Goal: Task Accomplishment & Management: Use online tool/utility

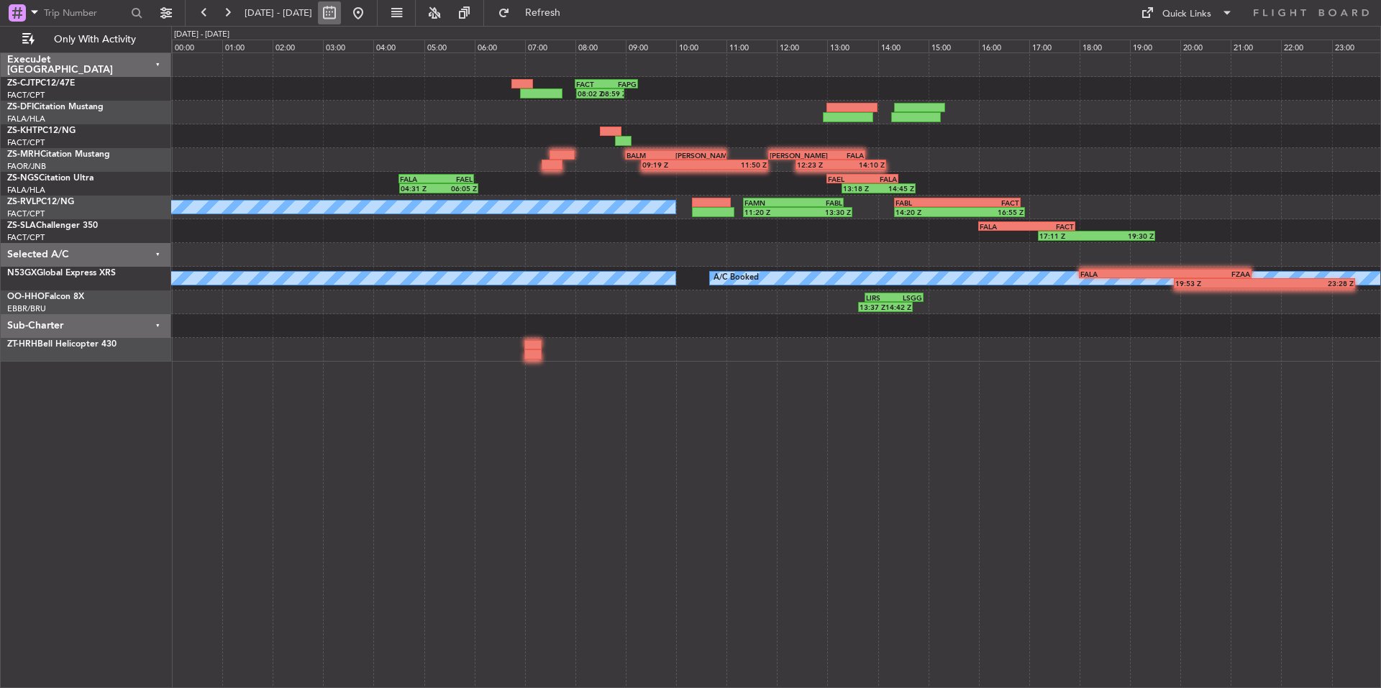
click at [341, 15] on button at bounding box center [329, 12] width 23 height 23
select select "8"
select select "2025"
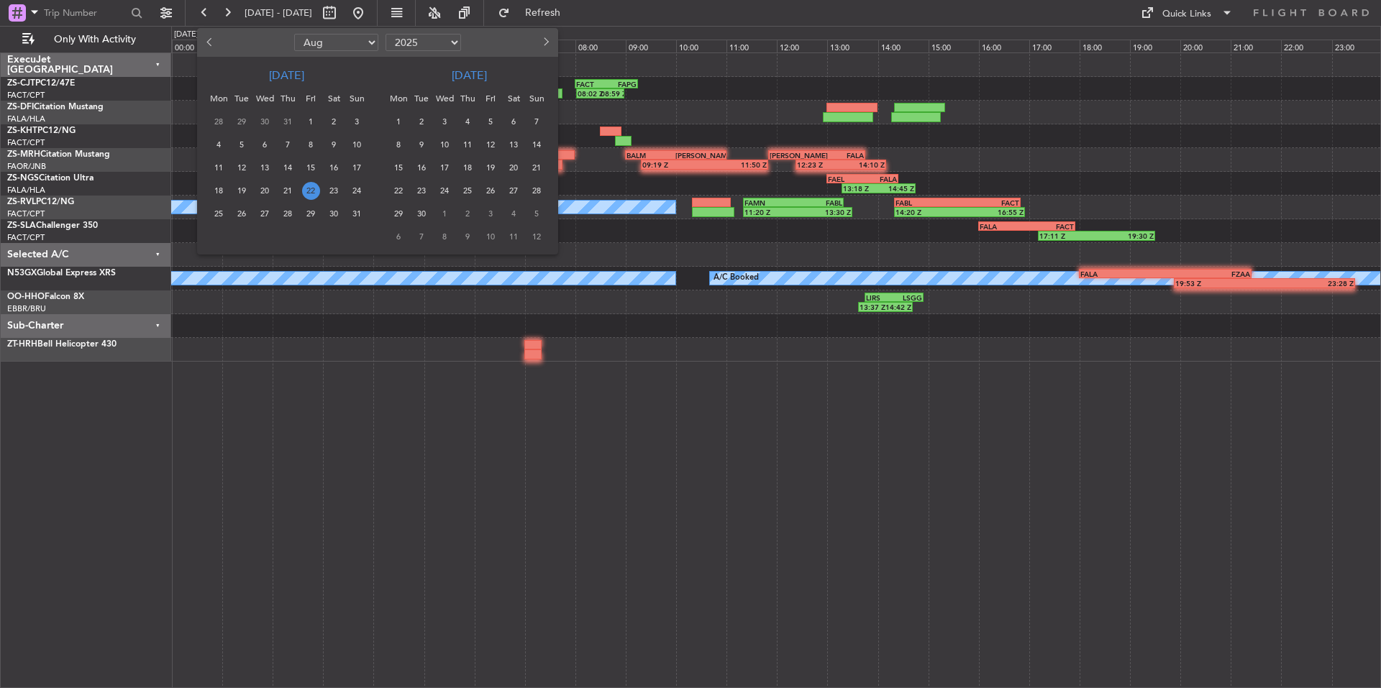
click at [417, 190] on span "23" at bounding box center [422, 191] width 18 height 18
click at [421, 188] on span "23" at bounding box center [422, 191] width 18 height 18
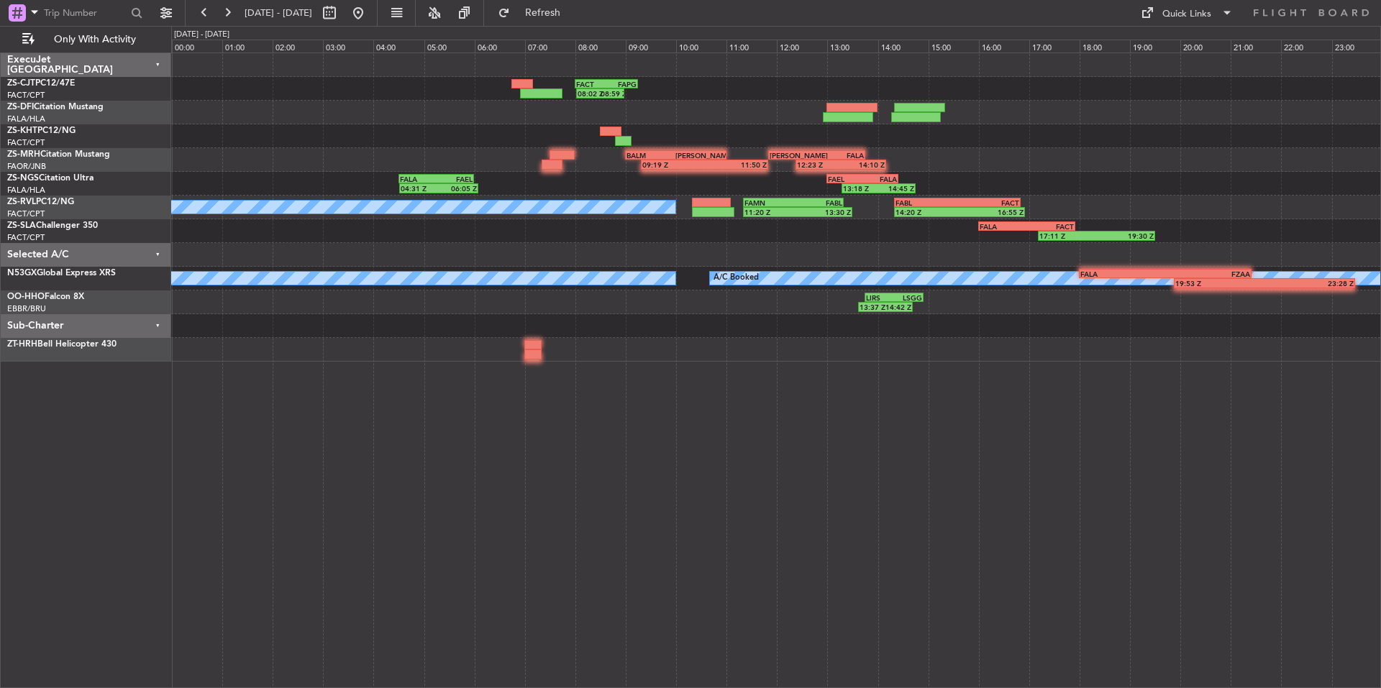
select select "9"
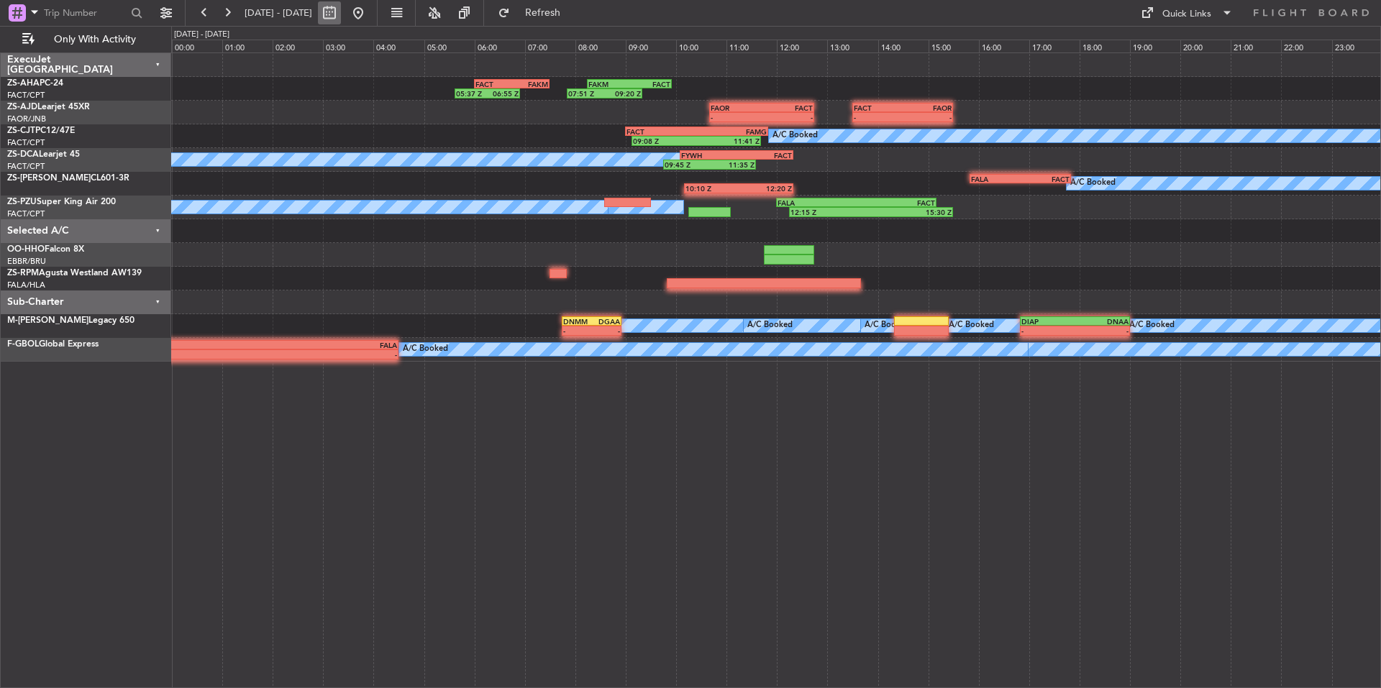
click at [341, 9] on button at bounding box center [329, 12] width 23 height 23
select select "9"
select select "2025"
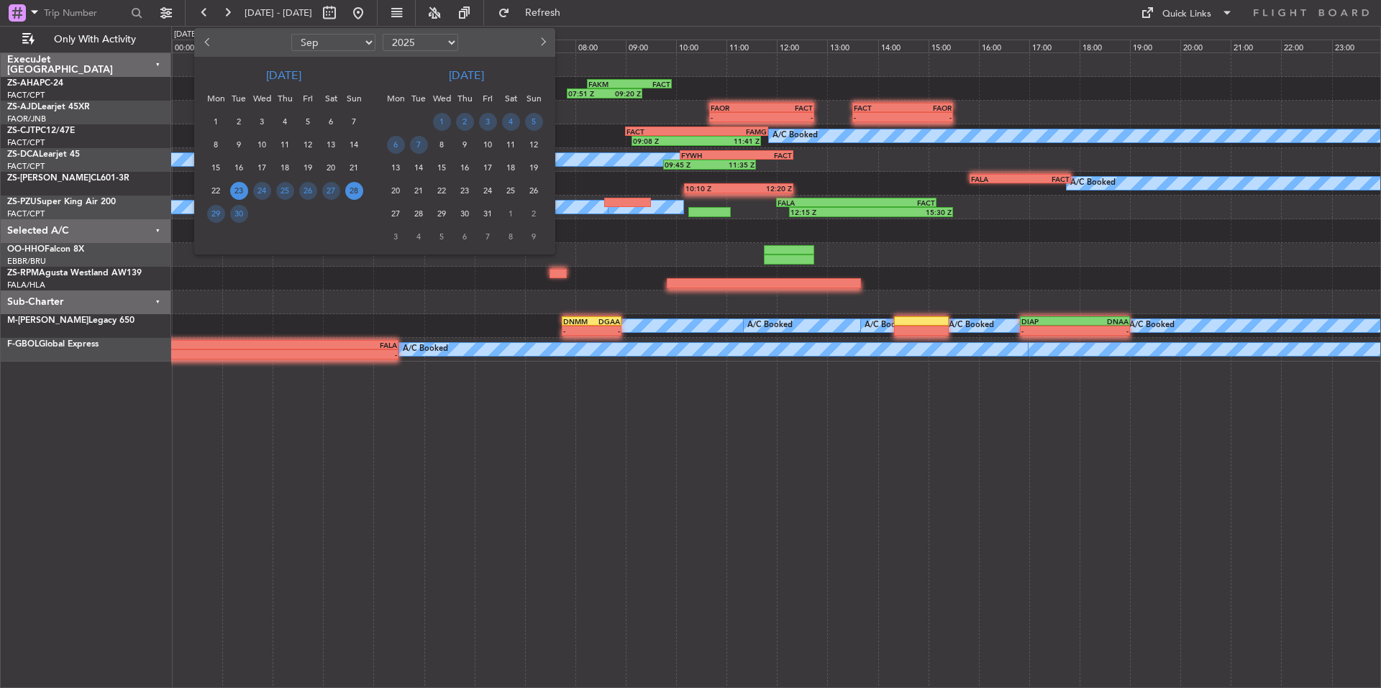
click at [347, 192] on span "28" at bounding box center [354, 191] width 18 height 18
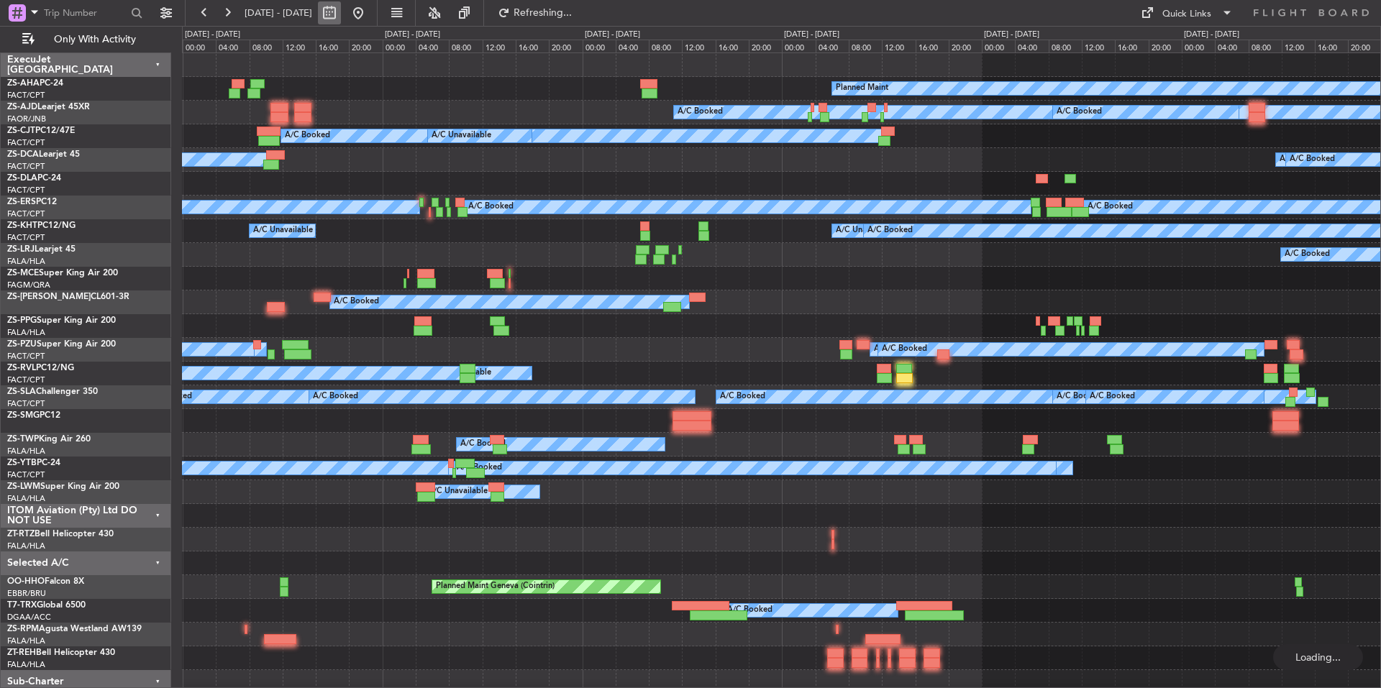
click at [341, 11] on button at bounding box center [329, 12] width 23 height 23
select select "9"
select select "2025"
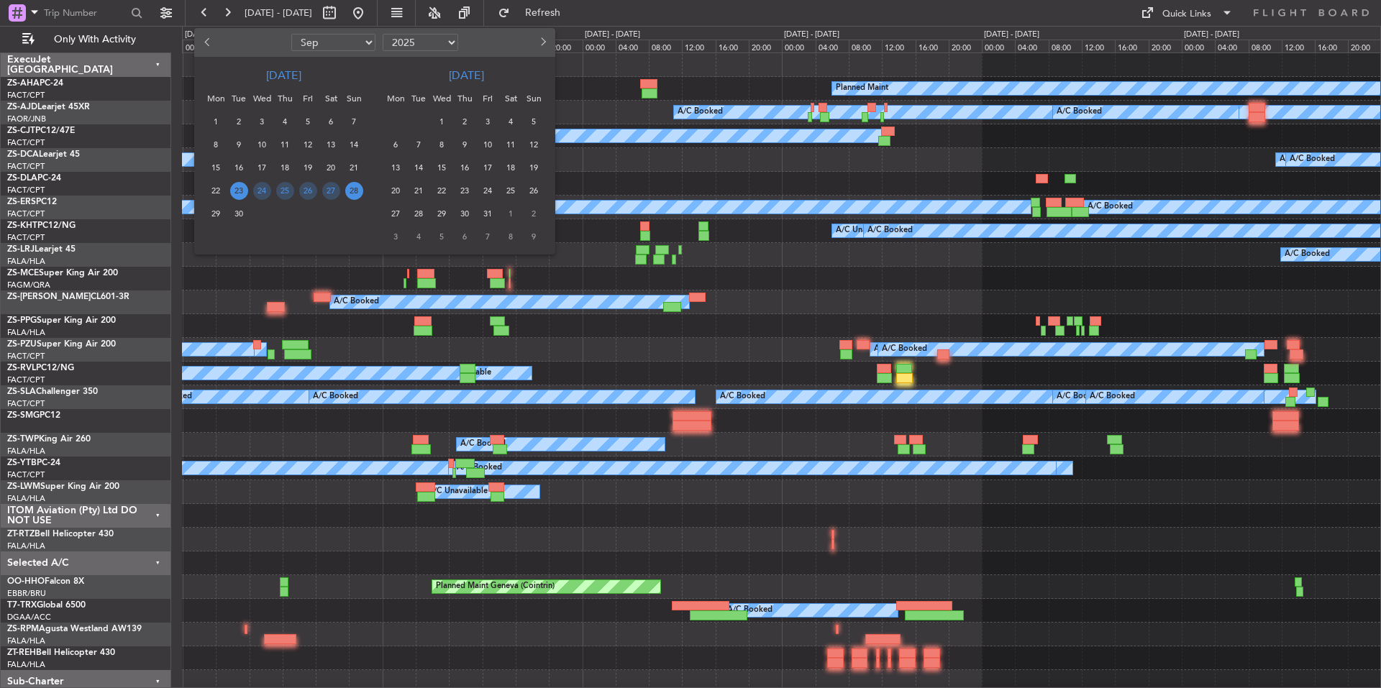
click at [206, 41] on span "Previous month" at bounding box center [208, 41] width 9 height 9
select select "8"
click at [285, 215] on span "28" at bounding box center [285, 214] width 18 height 18
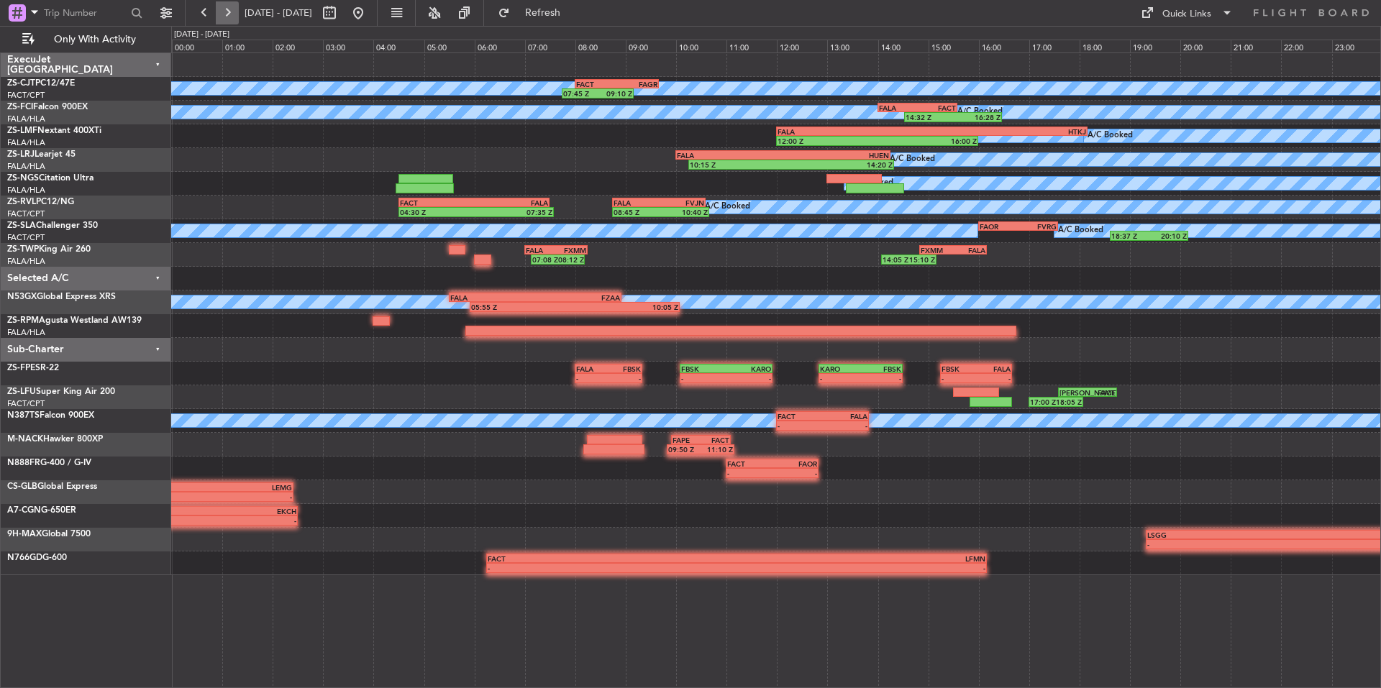
click at [232, 10] on button at bounding box center [227, 12] width 23 height 23
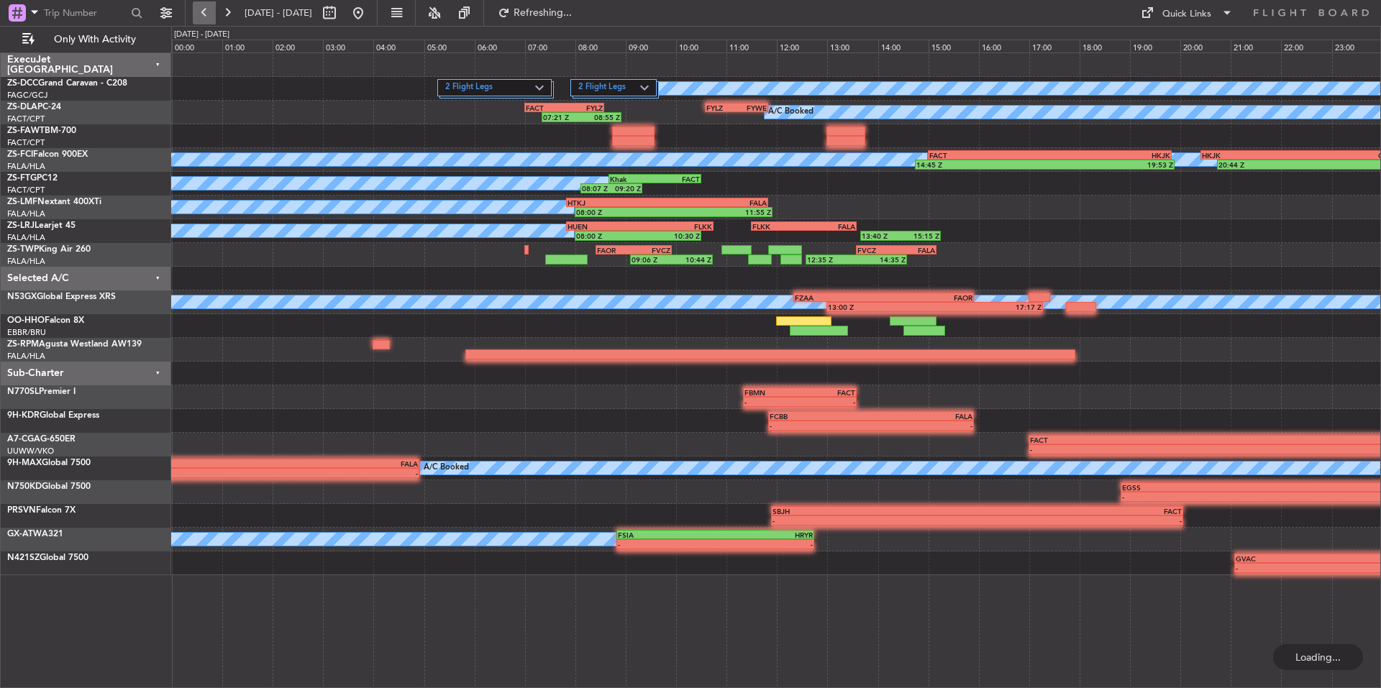
click at [214, 3] on button at bounding box center [204, 12] width 23 height 23
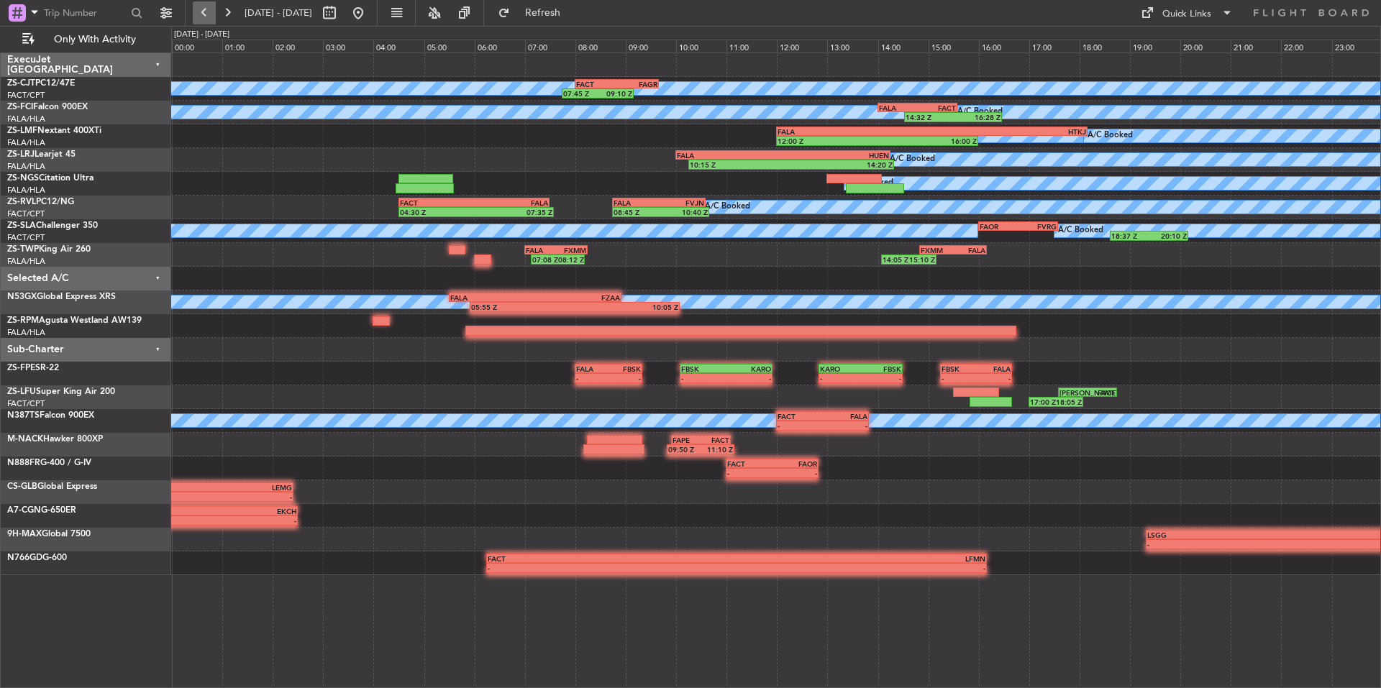
click at [206, 7] on button at bounding box center [204, 12] width 23 height 23
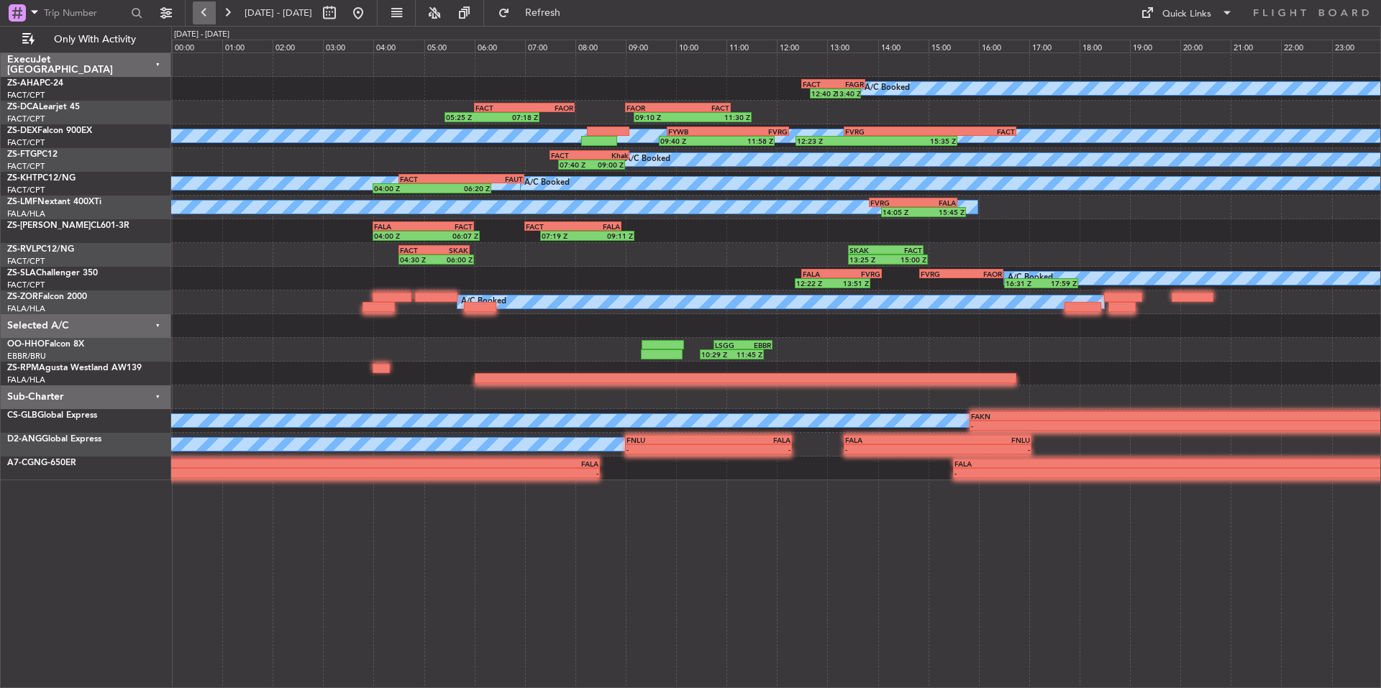
click at [200, 5] on button at bounding box center [204, 12] width 23 height 23
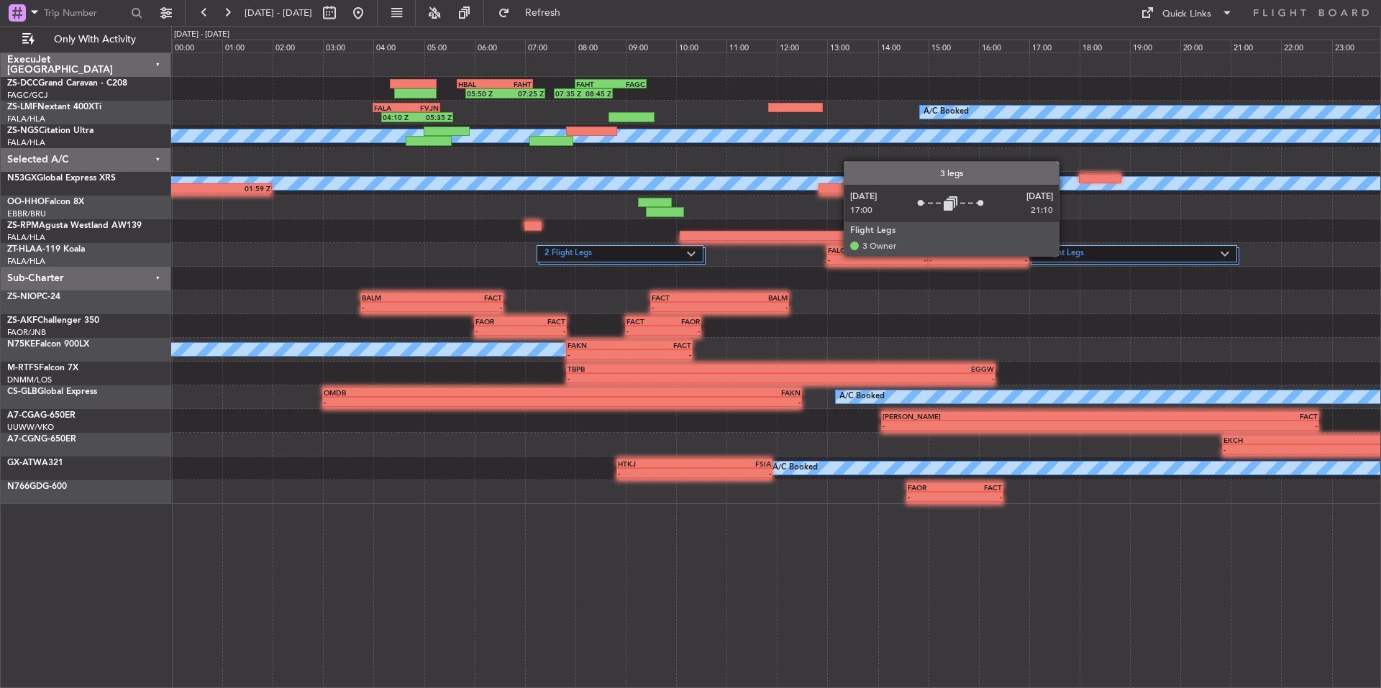
click at [1065, 255] on label "3 Flight Legs" at bounding box center [1128, 254] width 184 height 12
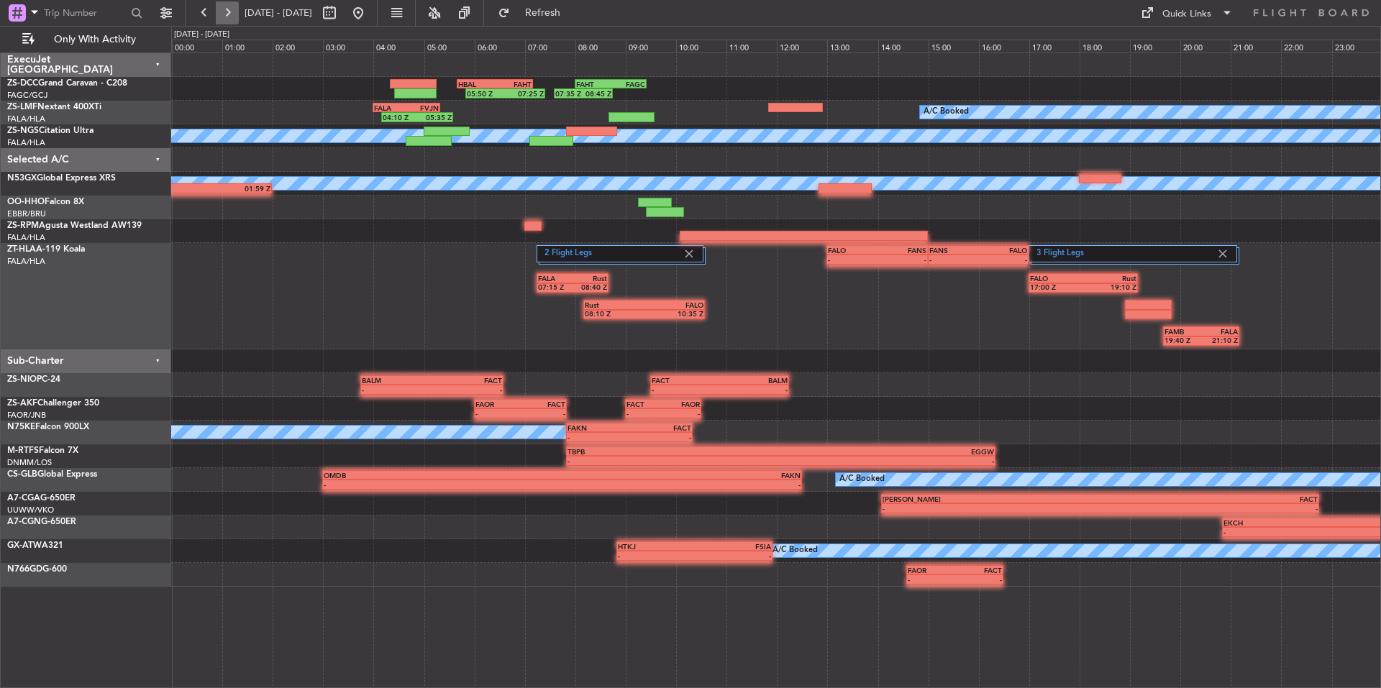
click at [235, 5] on button at bounding box center [227, 12] width 23 height 23
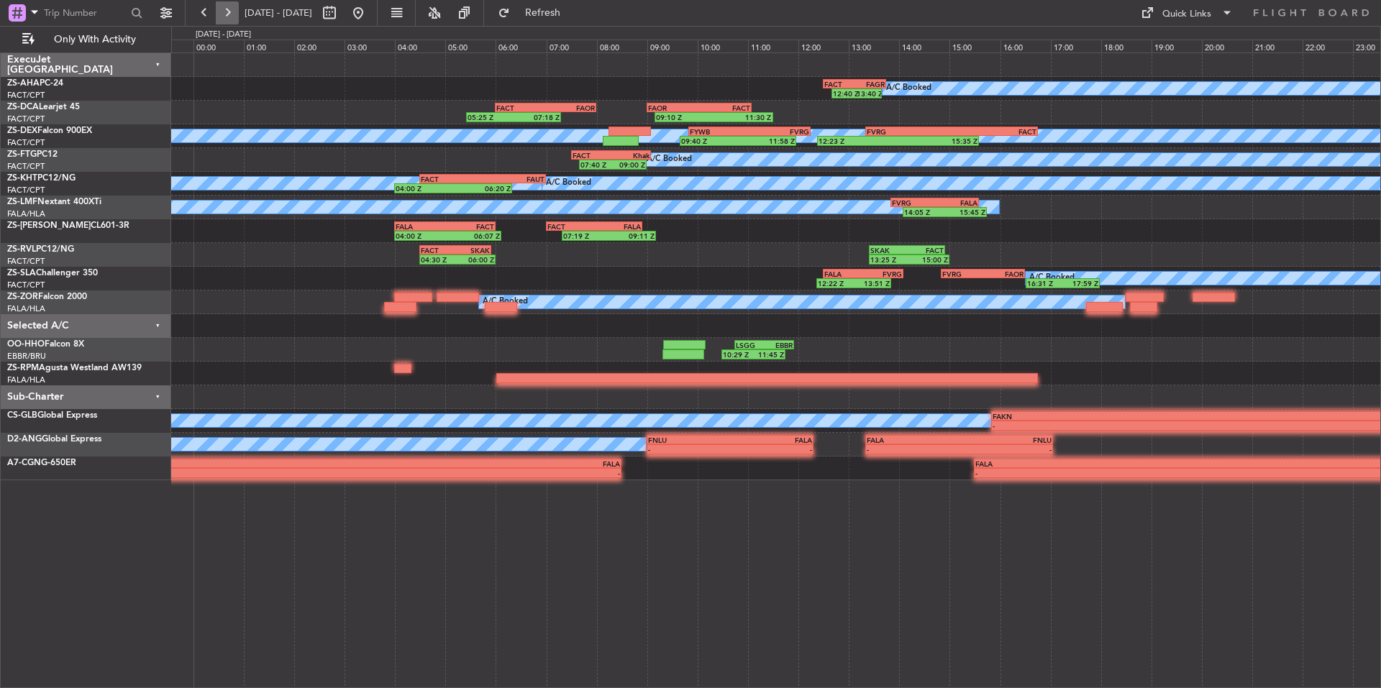
click at [235, 5] on button at bounding box center [227, 12] width 23 height 23
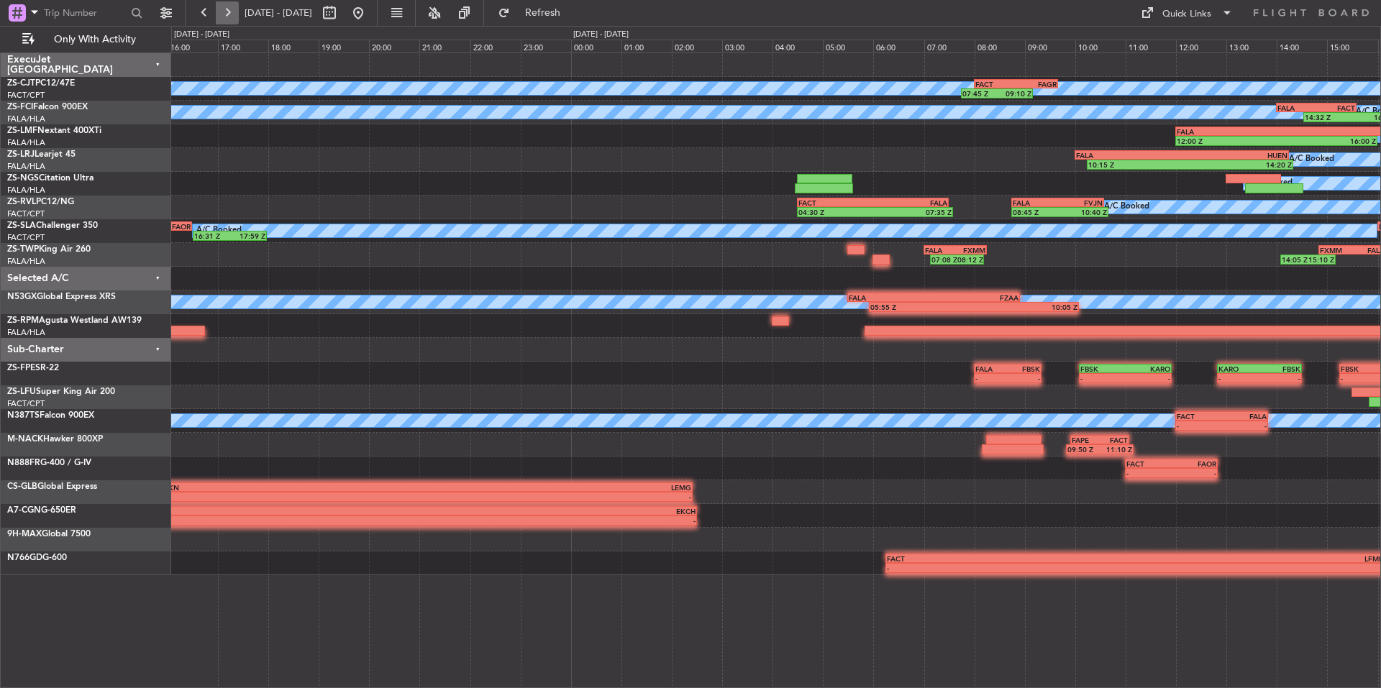
click at [235, 5] on button at bounding box center [227, 12] width 23 height 23
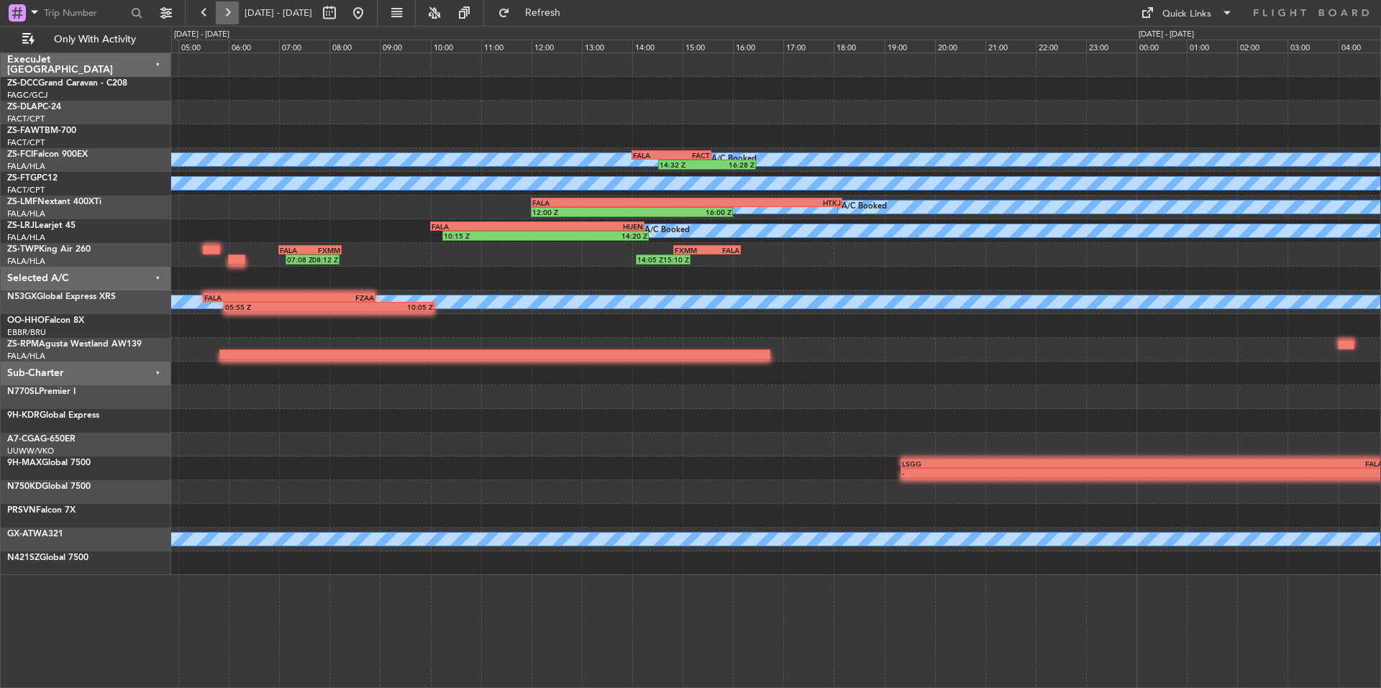
click at [235, 5] on button at bounding box center [227, 12] width 23 height 23
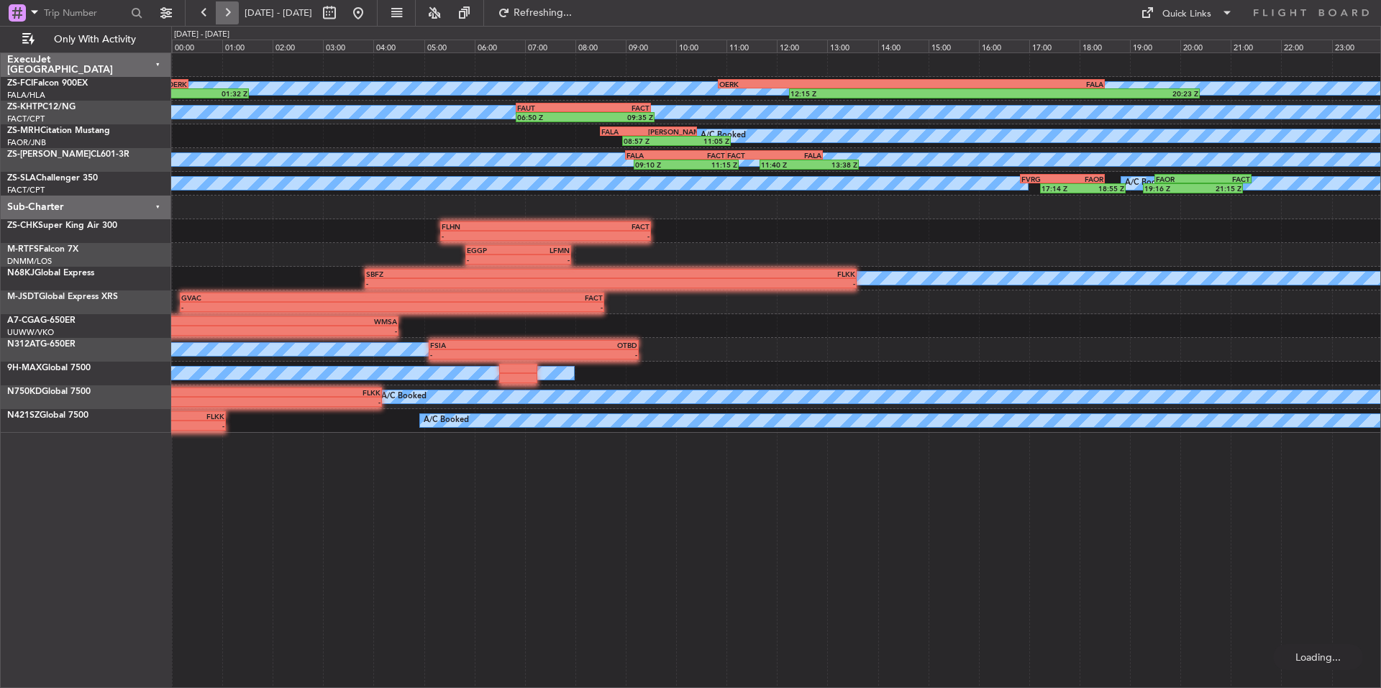
click at [235, 5] on button at bounding box center [227, 12] width 23 height 23
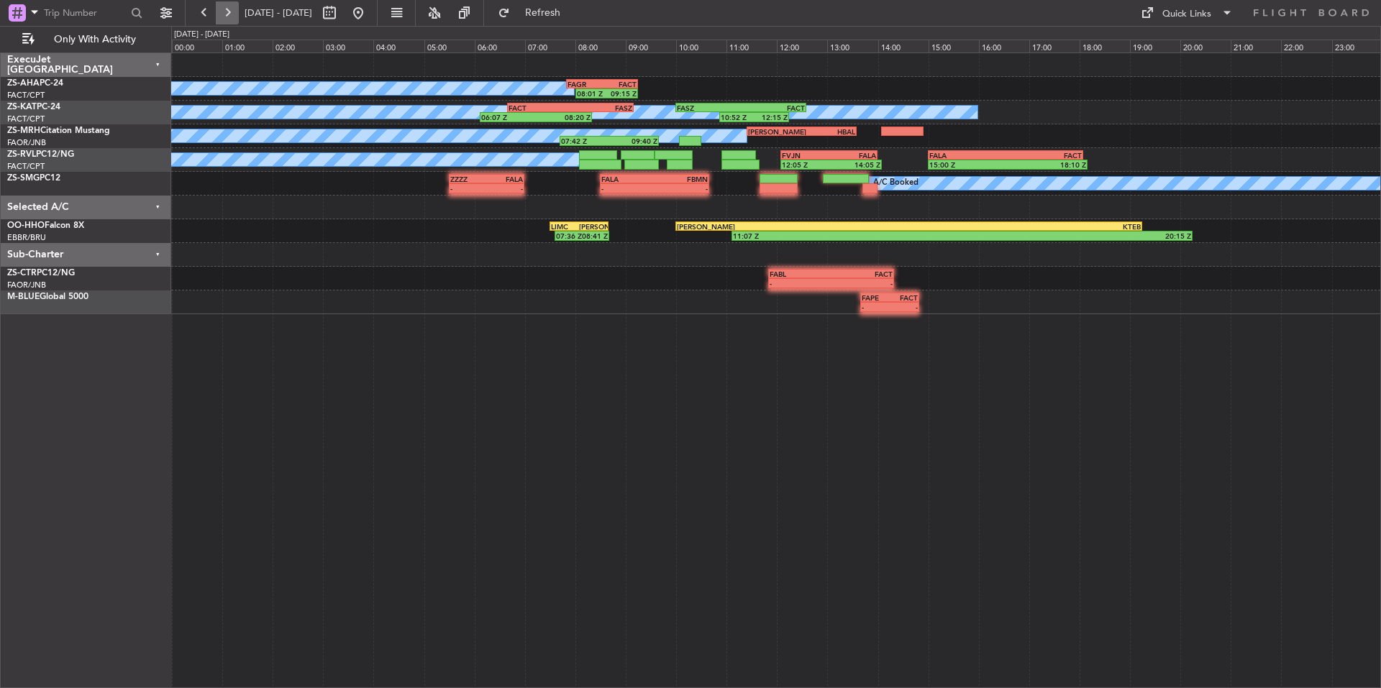
click at [235, 5] on button at bounding box center [227, 12] width 23 height 23
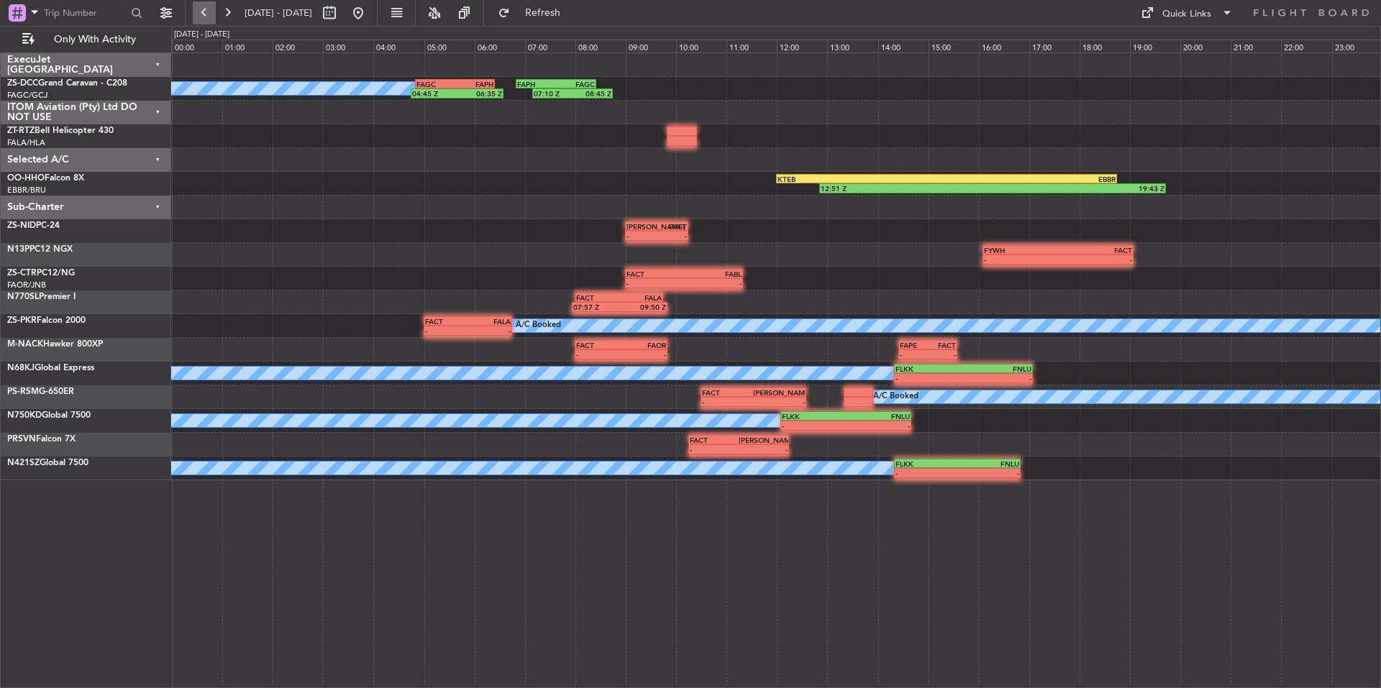
click at [210, 14] on button at bounding box center [204, 12] width 23 height 23
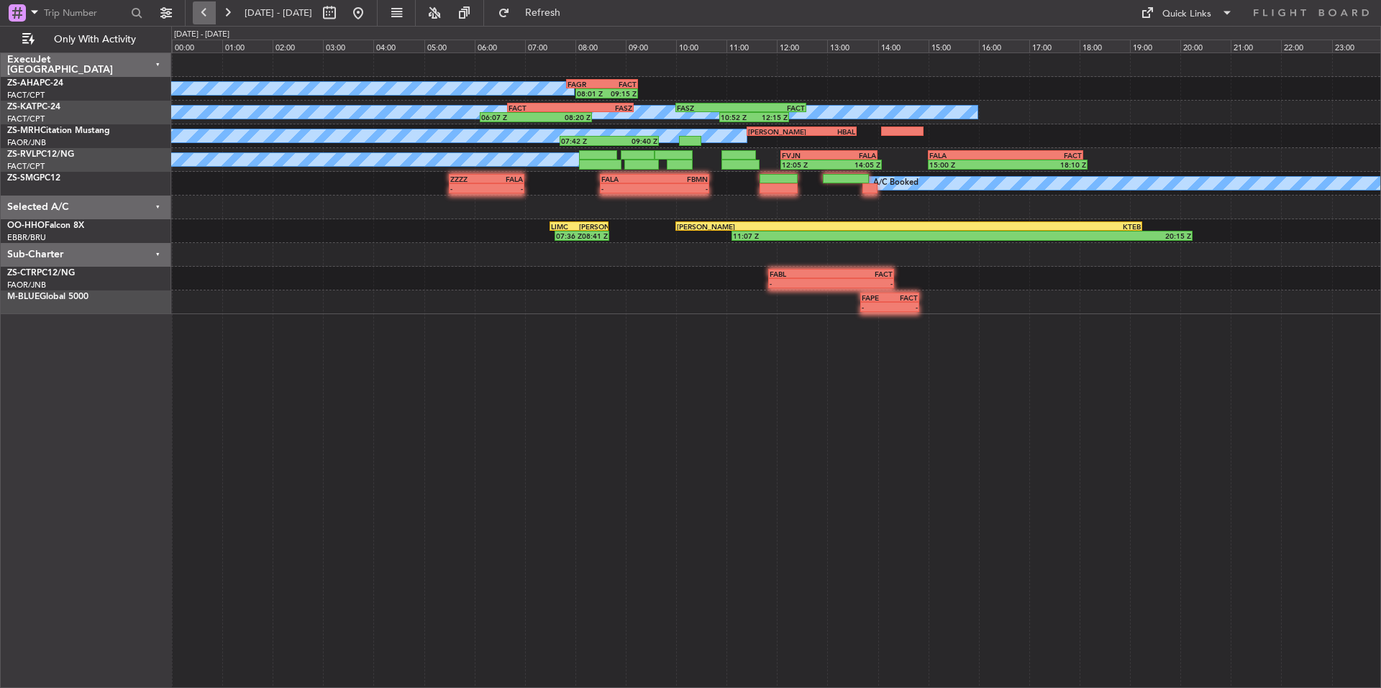
click at [210, 14] on button at bounding box center [204, 12] width 23 height 23
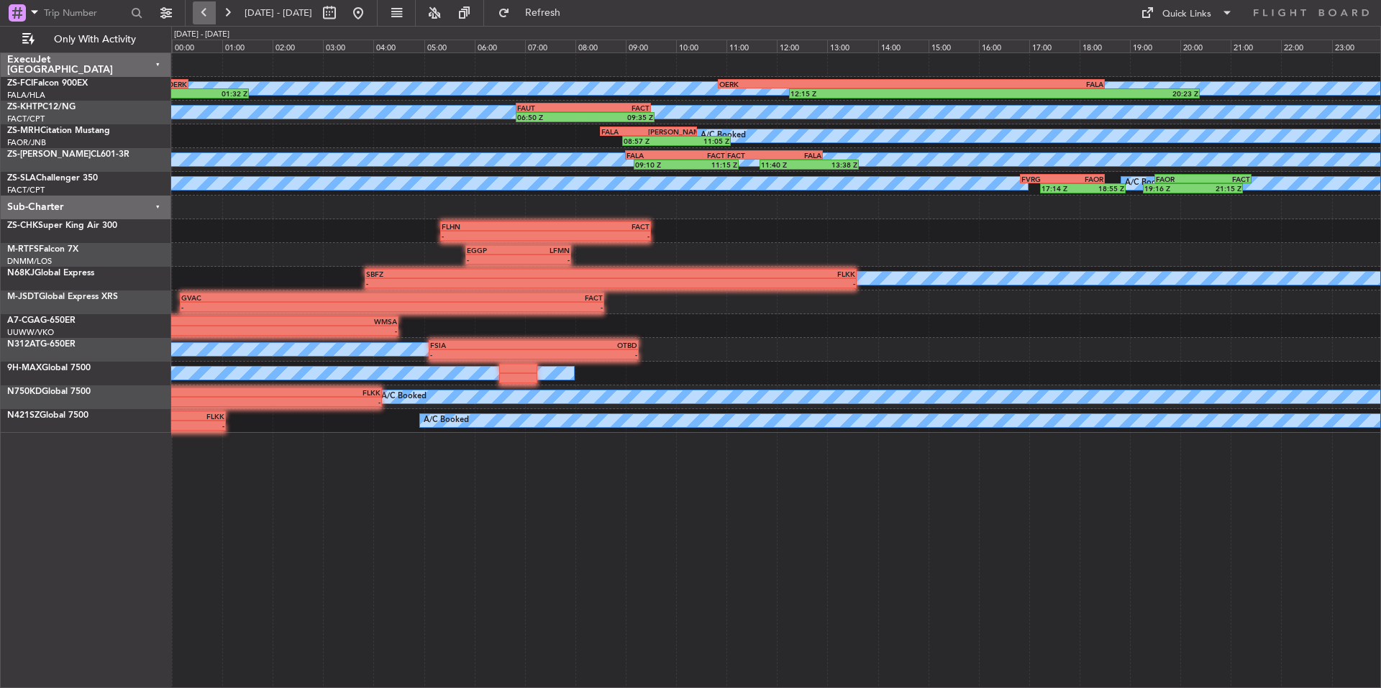
click at [210, 14] on button at bounding box center [204, 12] width 23 height 23
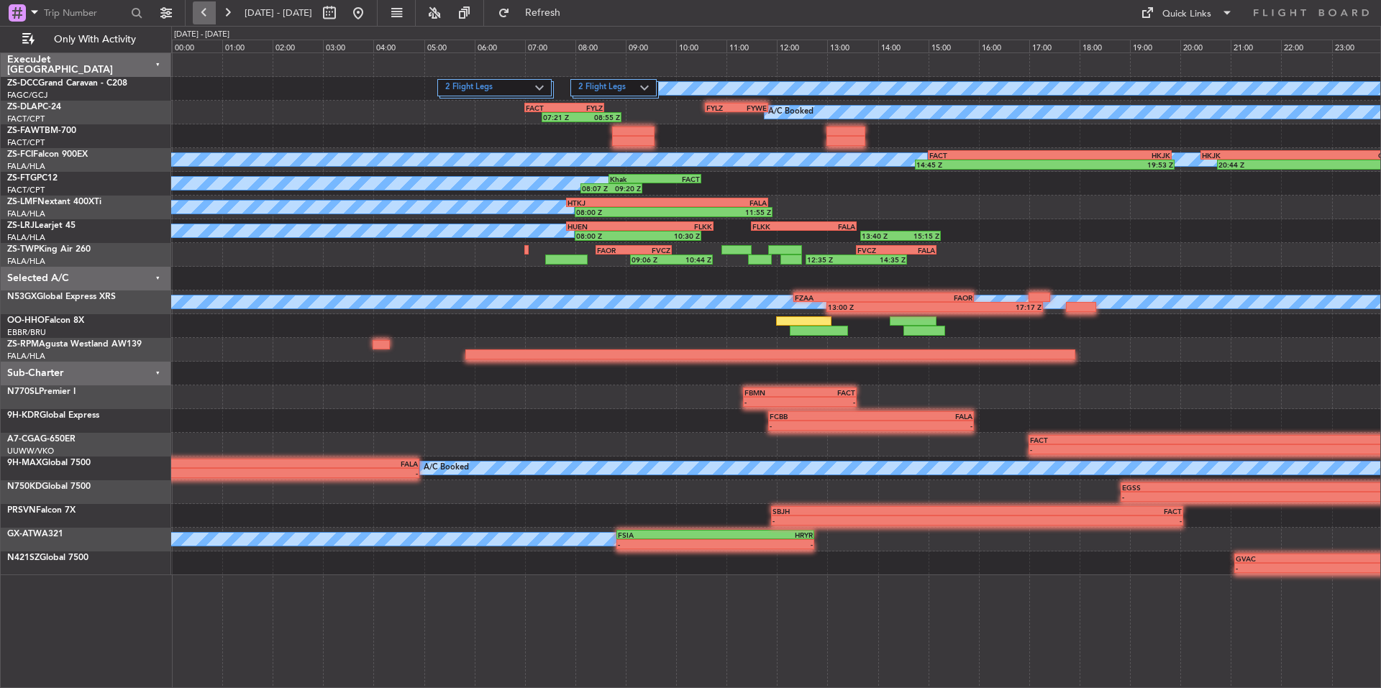
click at [211, 10] on button at bounding box center [204, 12] width 23 height 23
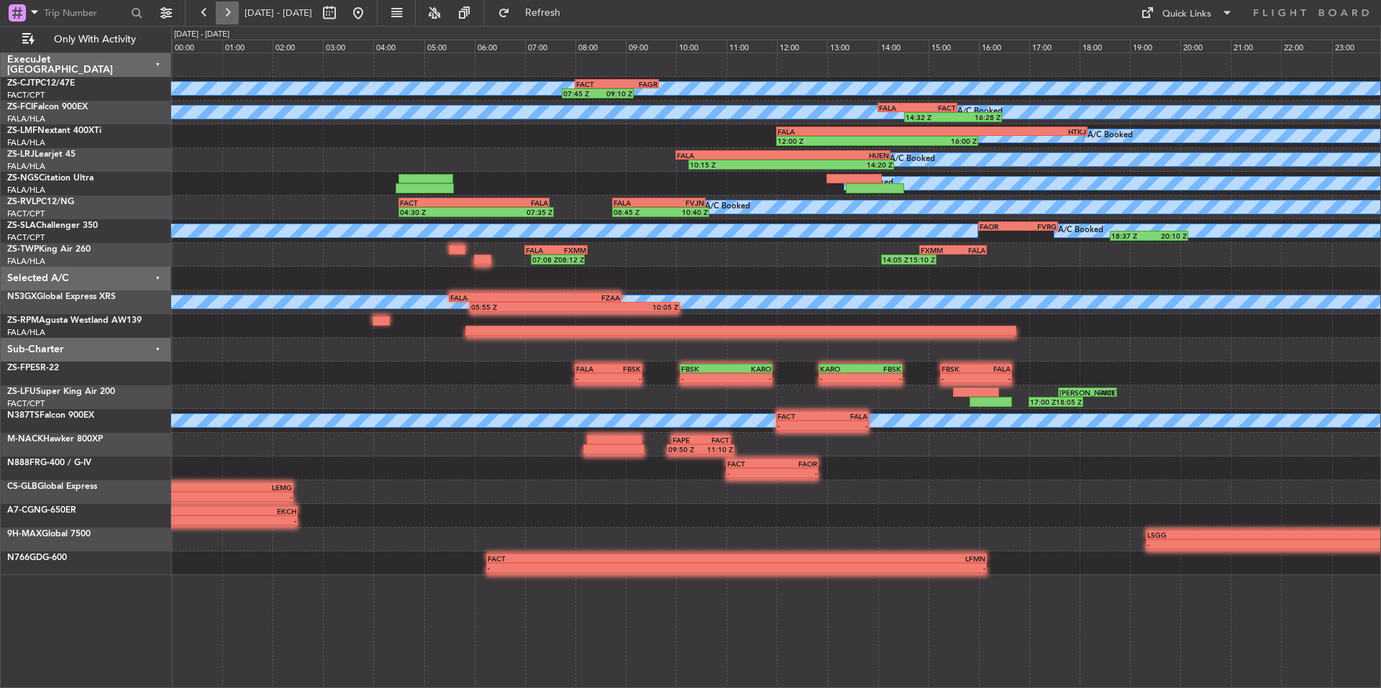
click at [229, 15] on button at bounding box center [227, 12] width 23 height 23
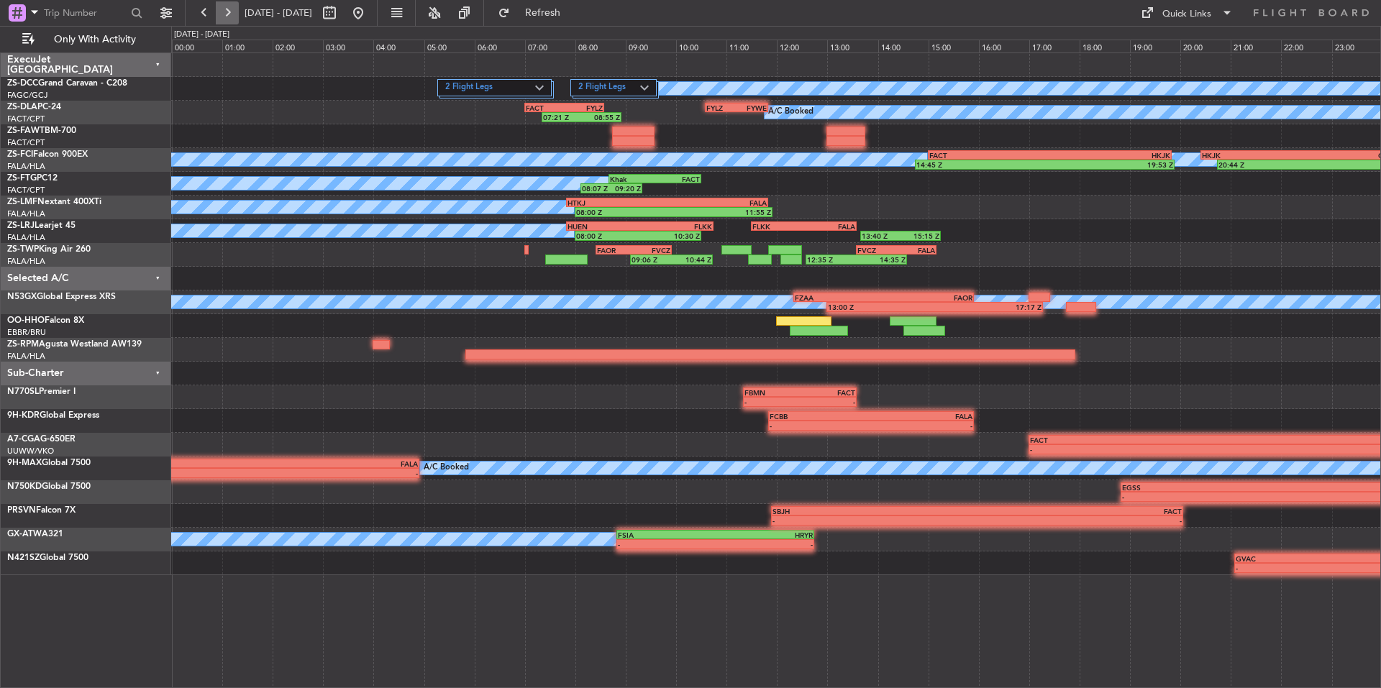
click at [229, 15] on button at bounding box center [227, 12] width 23 height 23
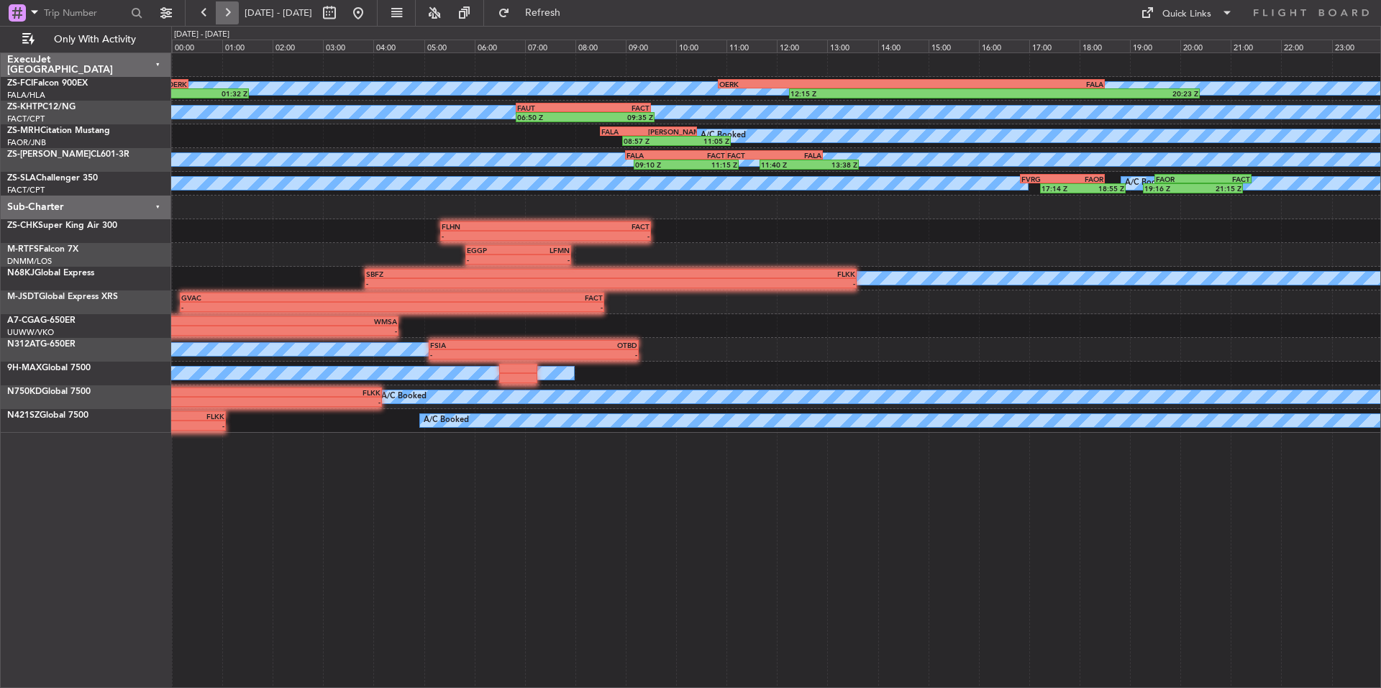
click at [229, 15] on button at bounding box center [227, 12] width 23 height 23
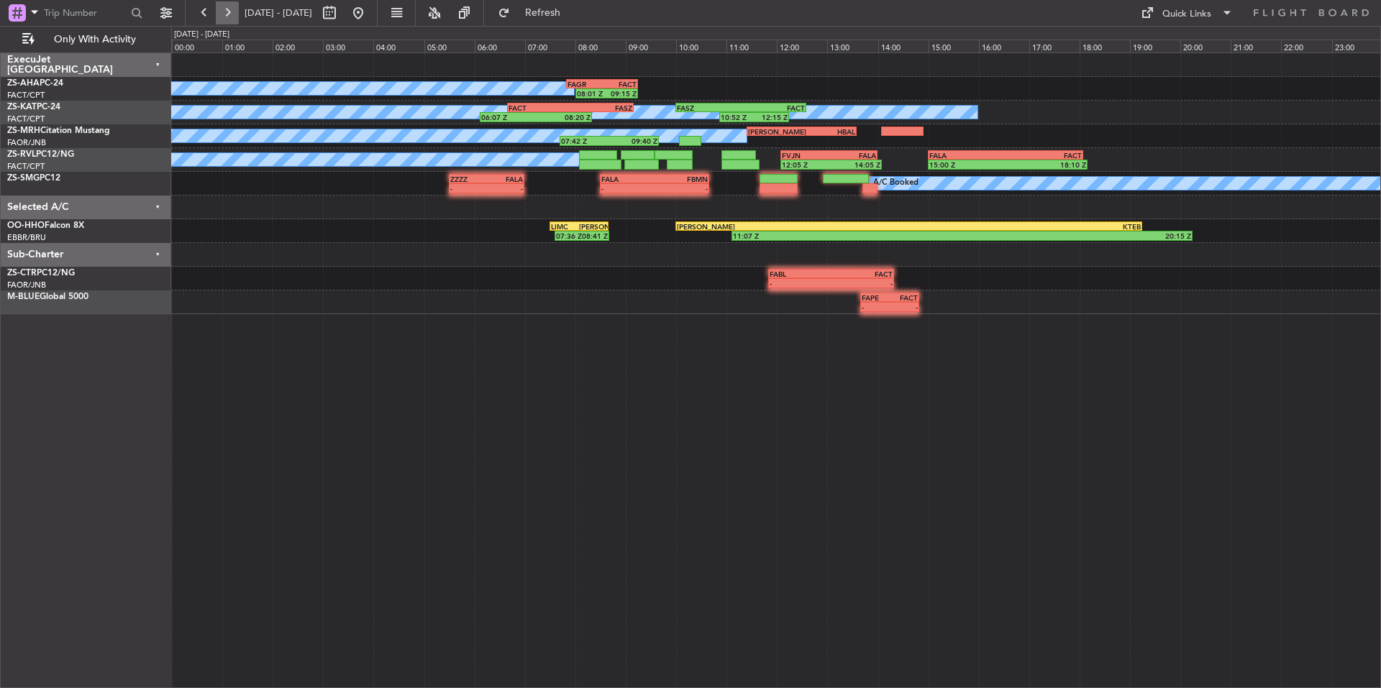
click at [229, 15] on button at bounding box center [227, 12] width 23 height 23
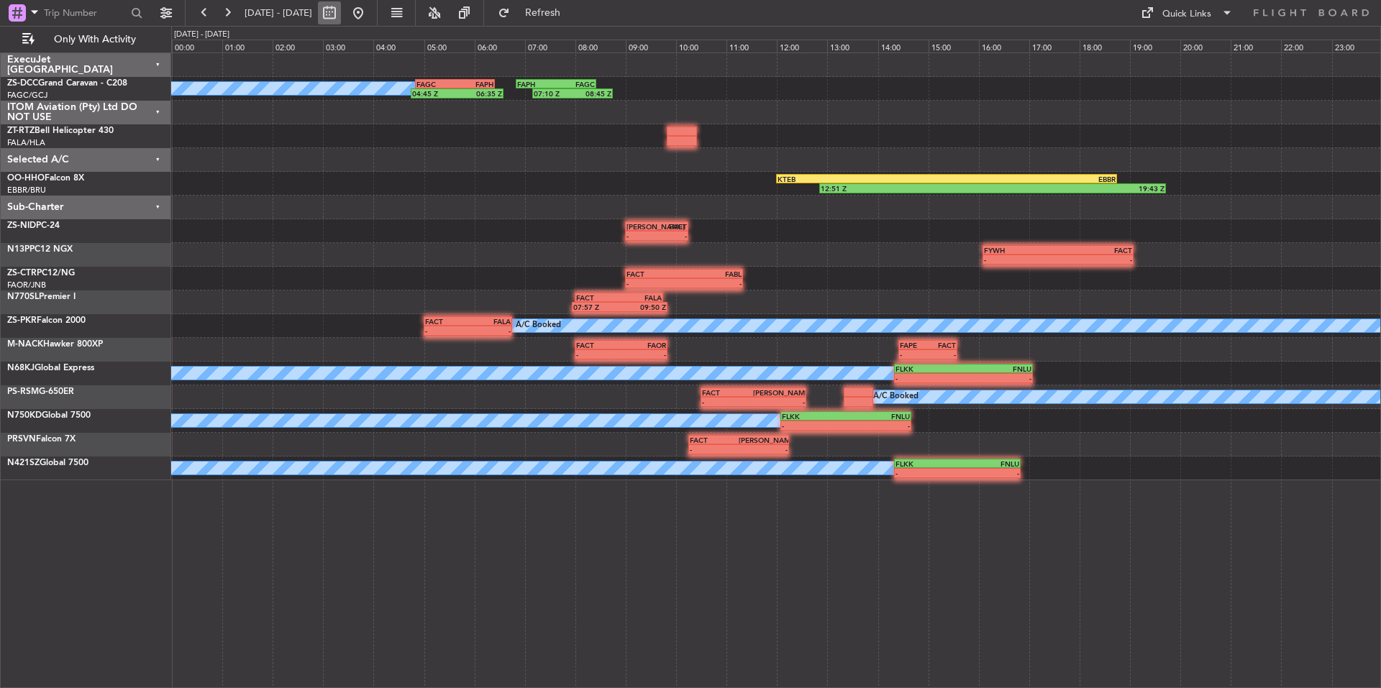
click at [341, 9] on button at bounding box center [329, 12] width 23 height 23
select select "9"
select select "2025"
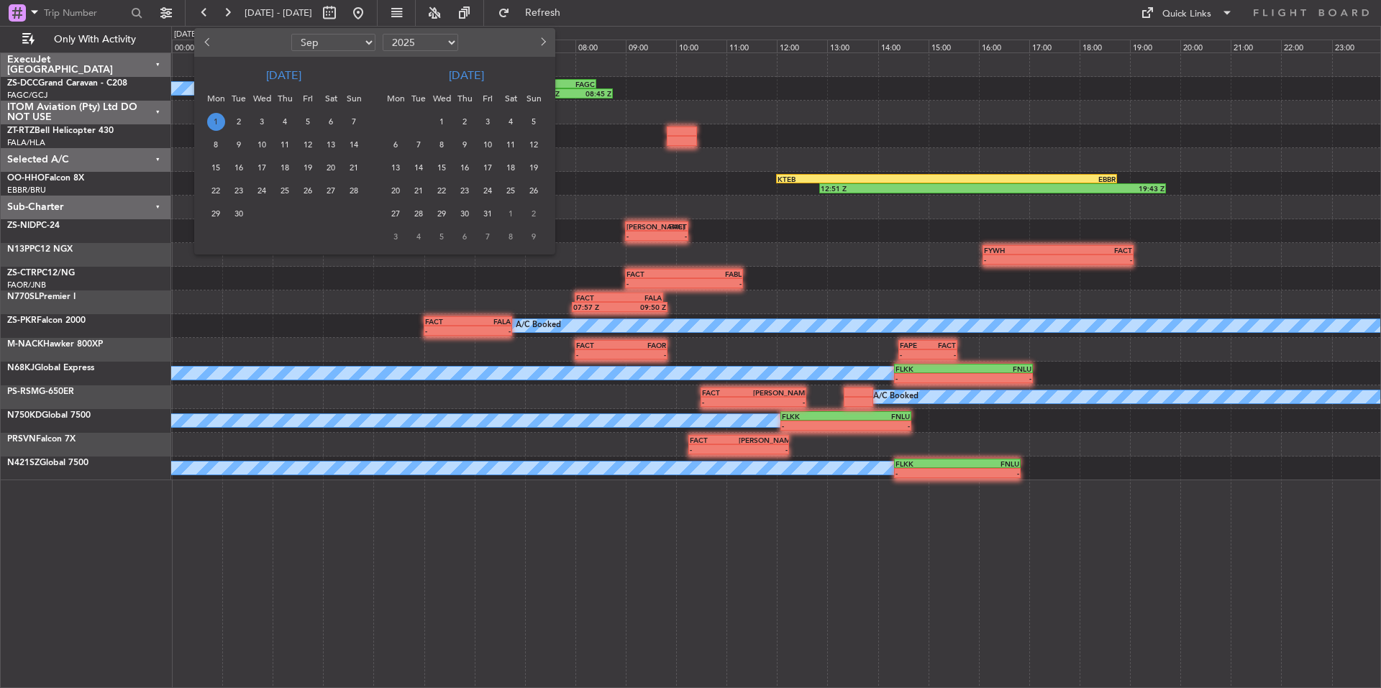
click at [278, 170] on span "18" at bounding box center [285, 168] width 18 height 18
click at [279, 170] on span "18" at bounding box center [285, 168] width 18 height 18
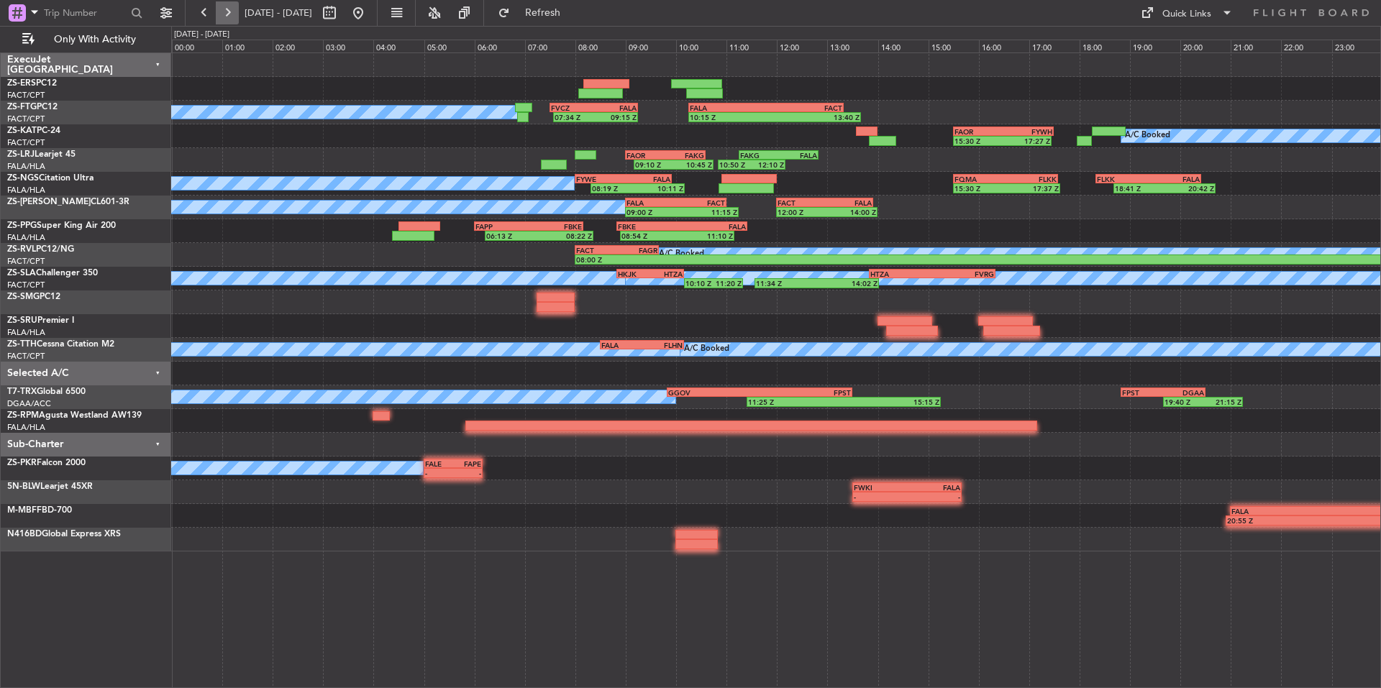
click at [223, 7] on button at bounding box center [227, 12] width 23 height 23
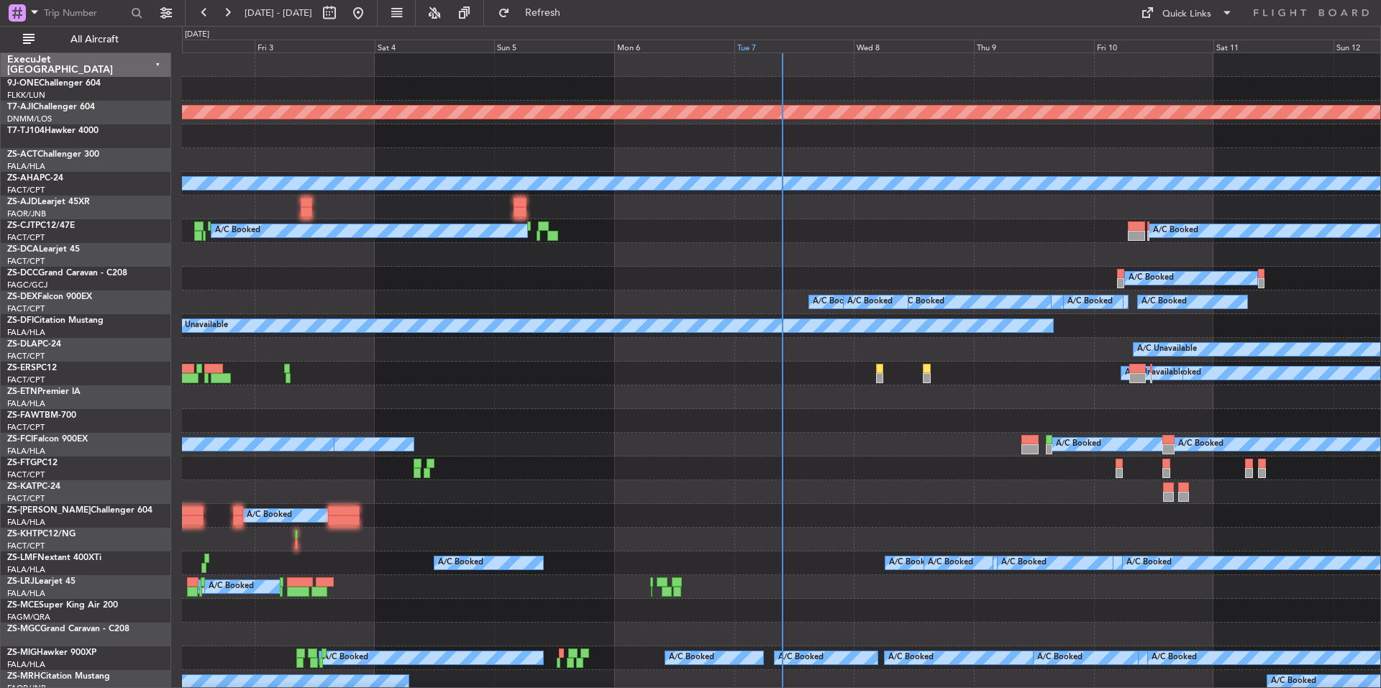
click at [765, 42] on div "Tue 7" at bounding box center [794, 46] width 120 height 13
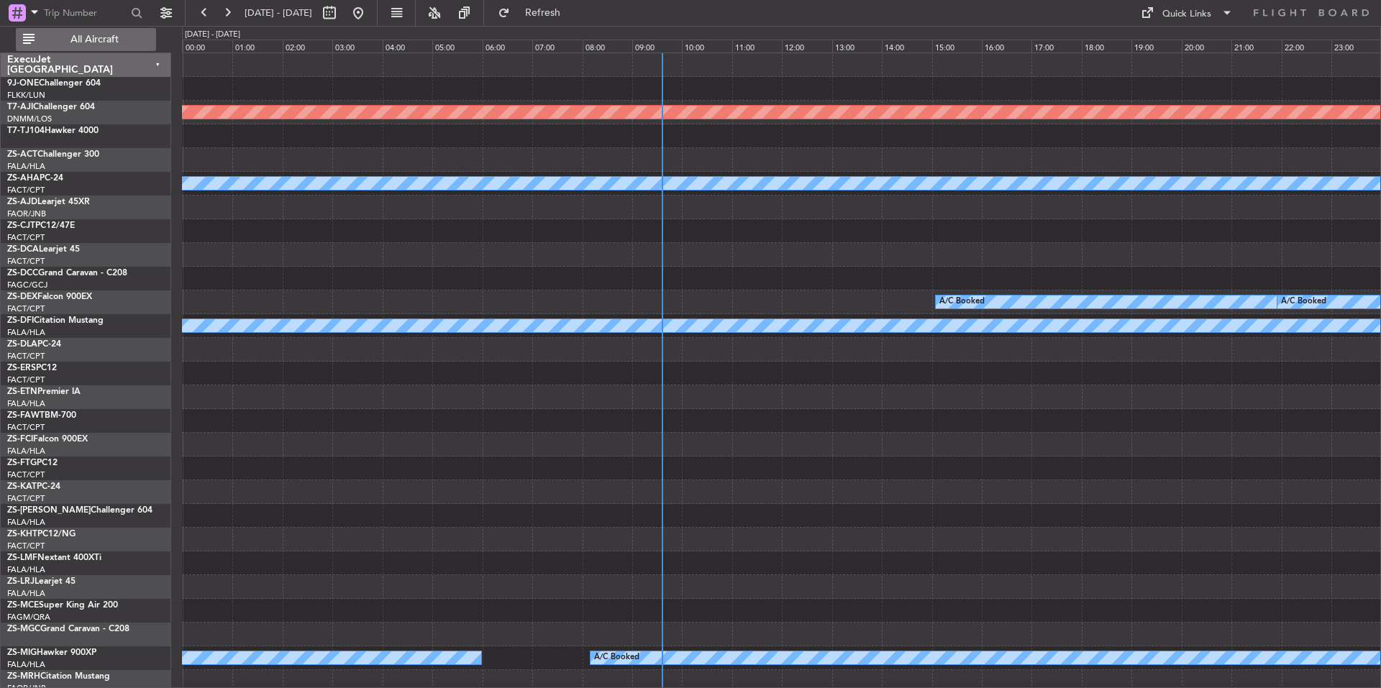
click at [96, 38] on span "All Aircraft" at bounding box center [94, 40] width 114 height 10
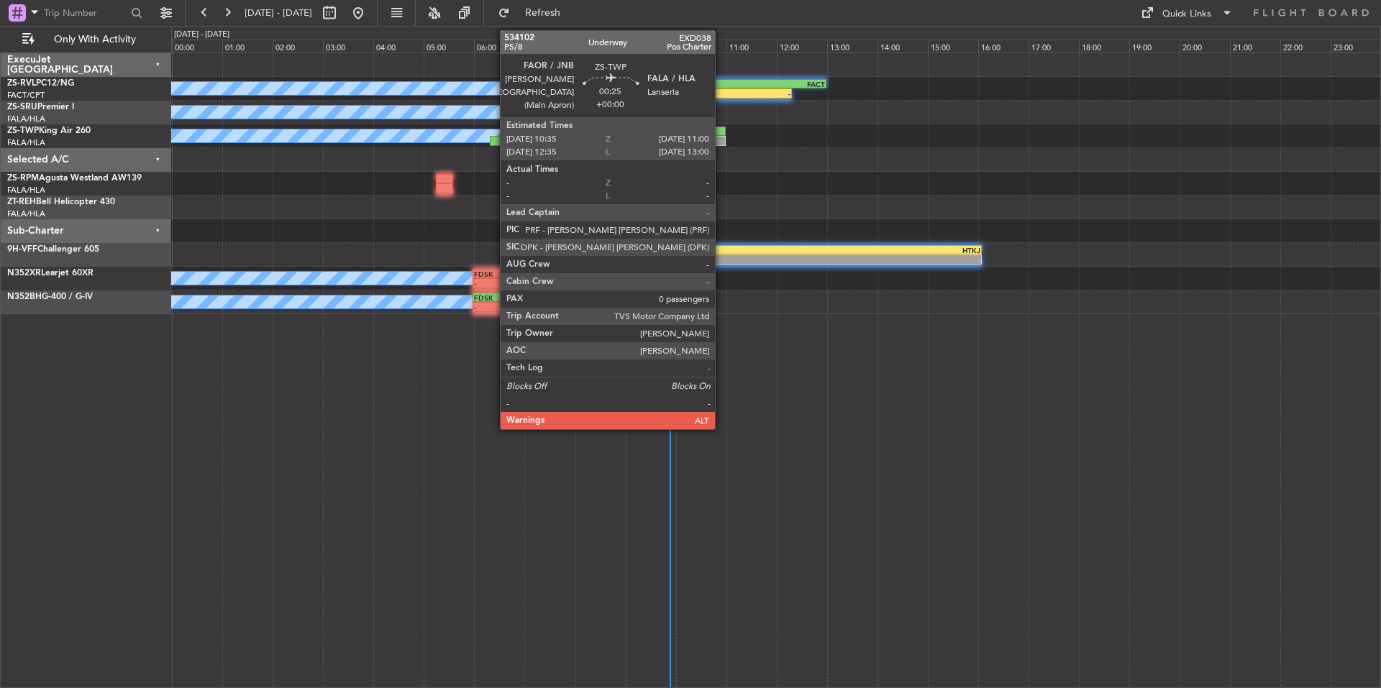
click at [721, 137] on div at bounding box center [715, 141] width 22 height 10
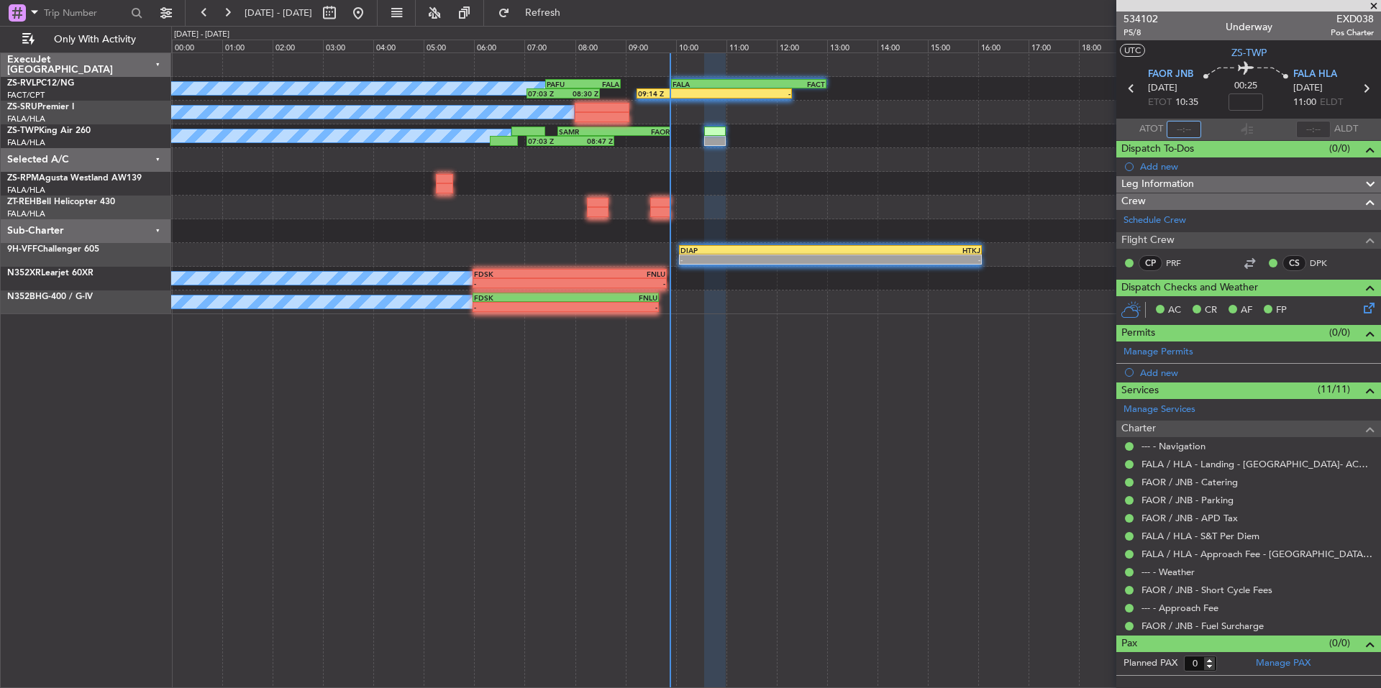
click at [1191, 130] on input "text" at bounding box center [1184, 129] width 35 height 17
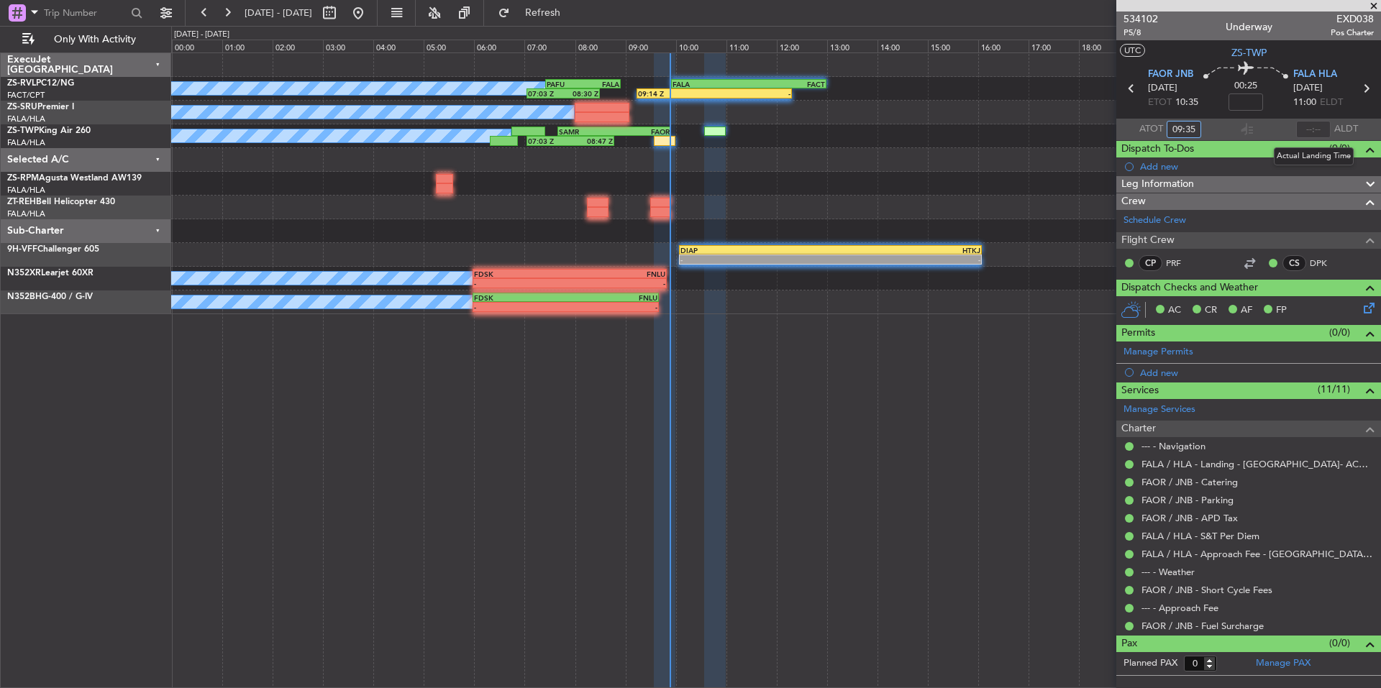
type input "09:35"
click at [1310, 132] on input "text" at bounding box center [1313, 129] width 35 height 17
type input "09:45"
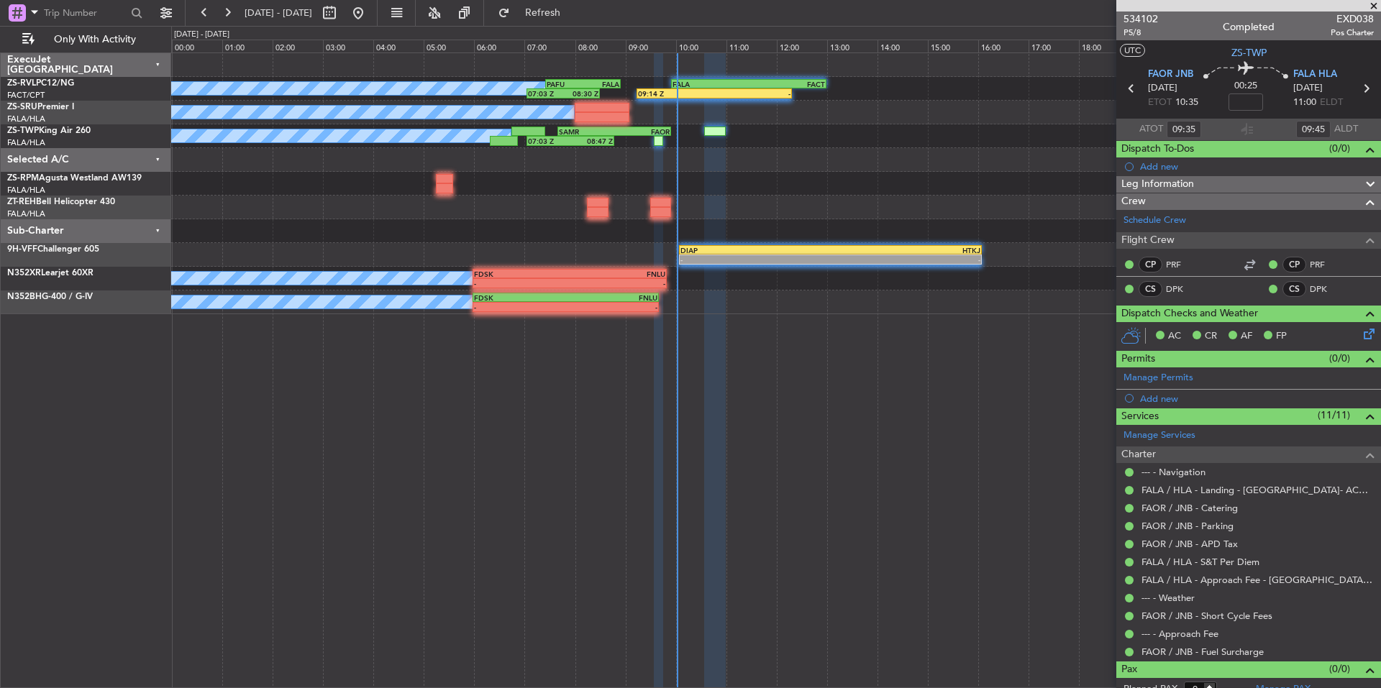
click at [1372, 2] on span at bounding box center [1374, 6] width 14 height 13
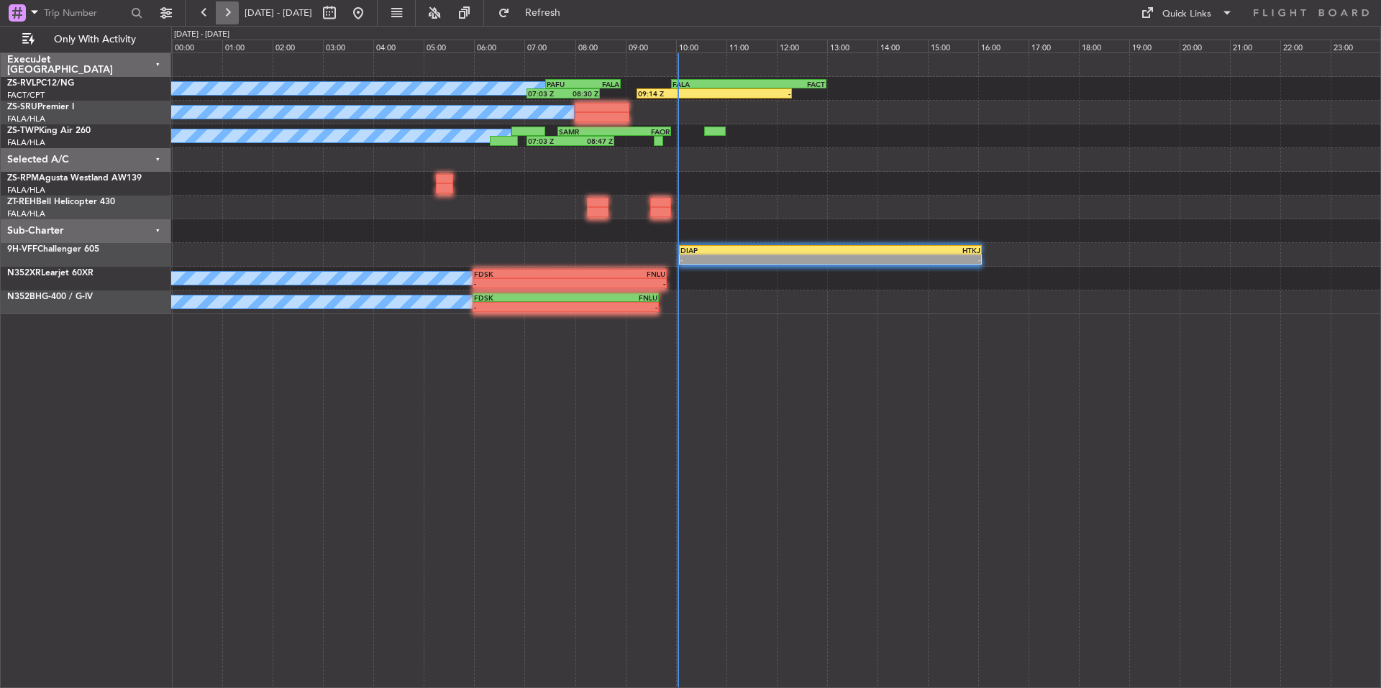
click at [237, 11] on button at bounding box center [227, 12] width 23 height 23
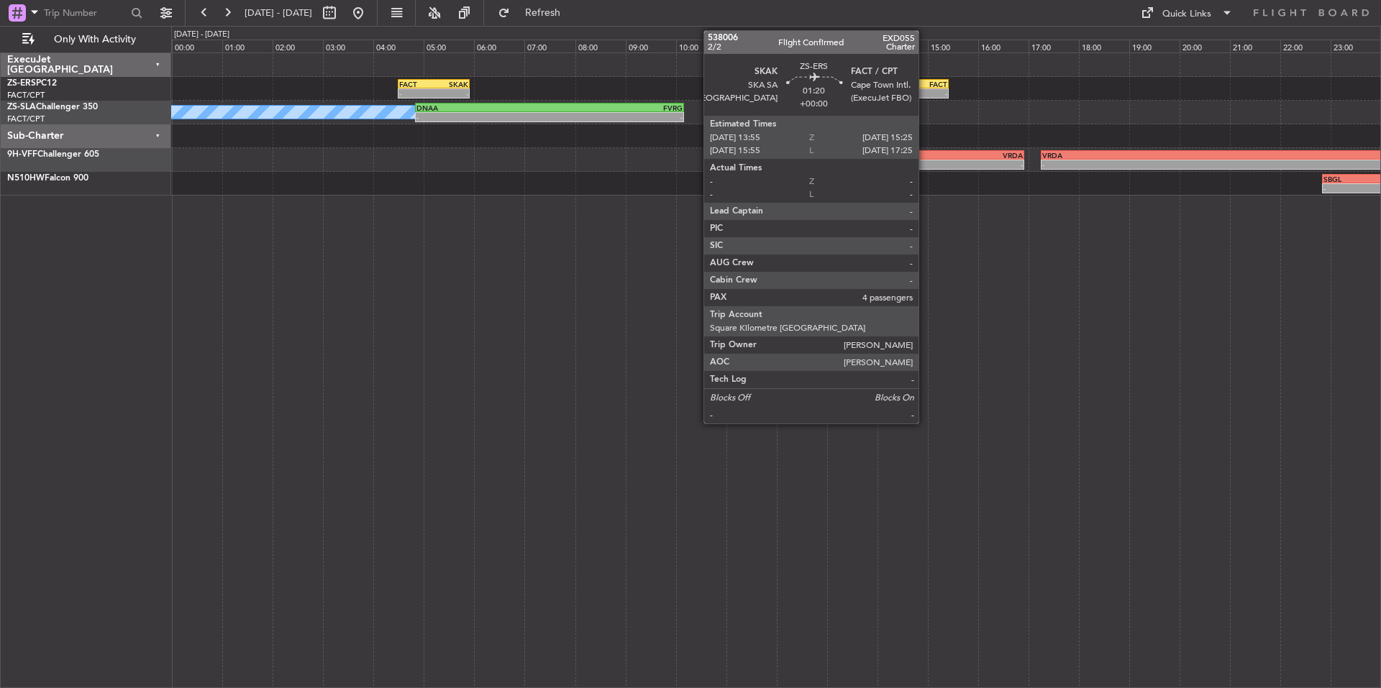
click at [925, 84] on div "FACT" at bounding box center [929, 84] width 37 height 9
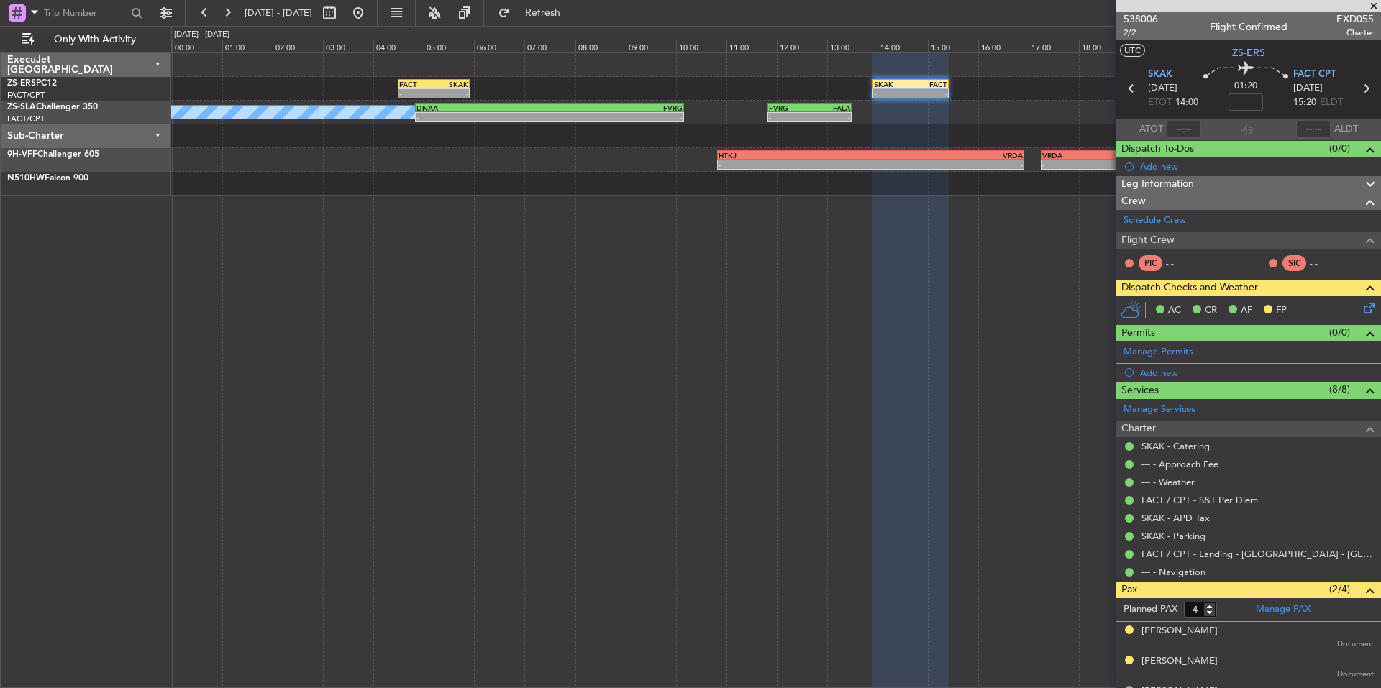
click at [1370, 8] on span at bounding box center [1374, 6] width 14 height 13
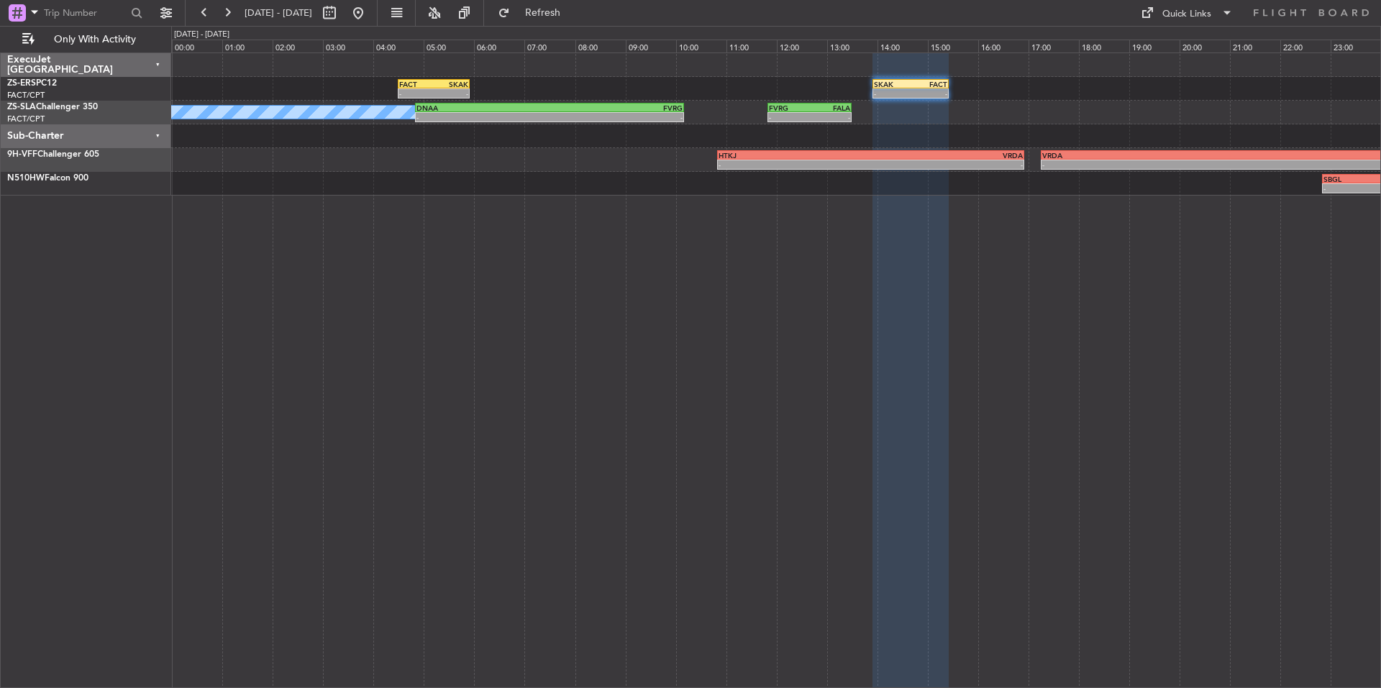
type input "0"
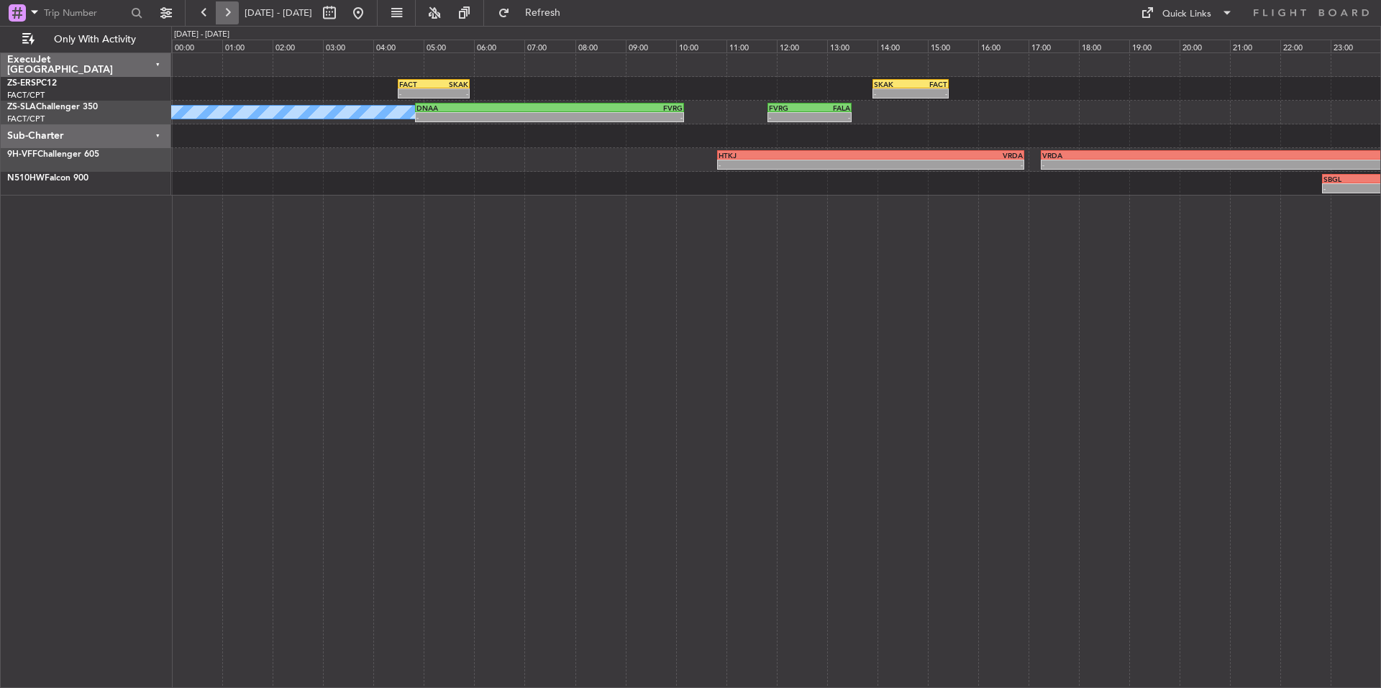
click at [229, 15] on button at bounding box center [227, 12] width 23 height 23
